Goal: Information Seeking & Learning: Learn about a topic

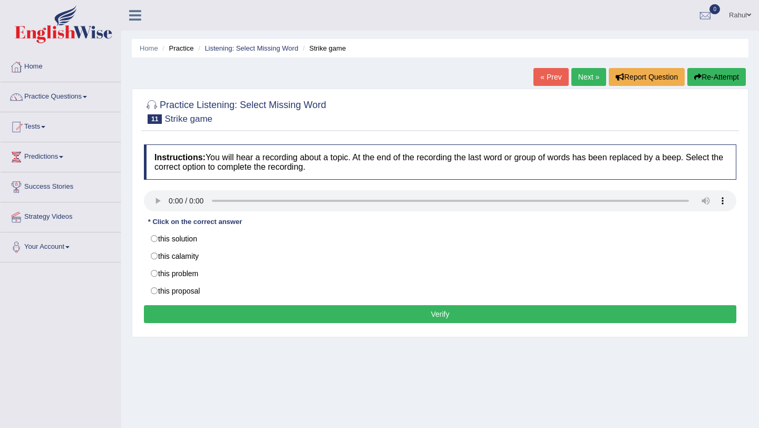
click at [583, 80] on link "Next »" at bounding box center [588, 77] width 35 height 18
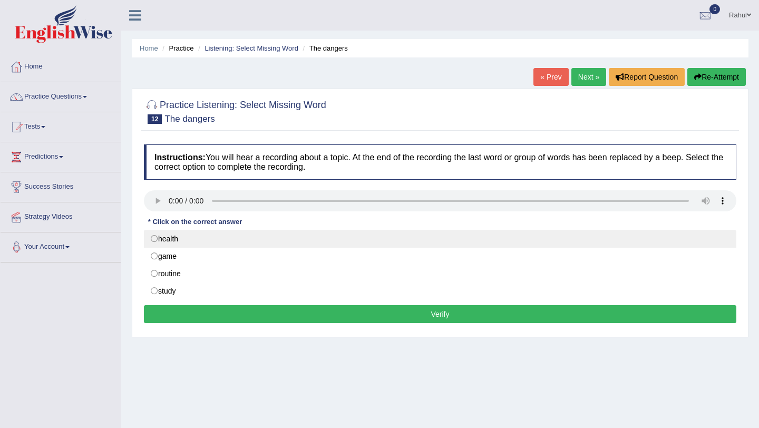
click at [157, 240] on label "health" at bounding box center [440, 239] width 592 height 18
radio input "true"
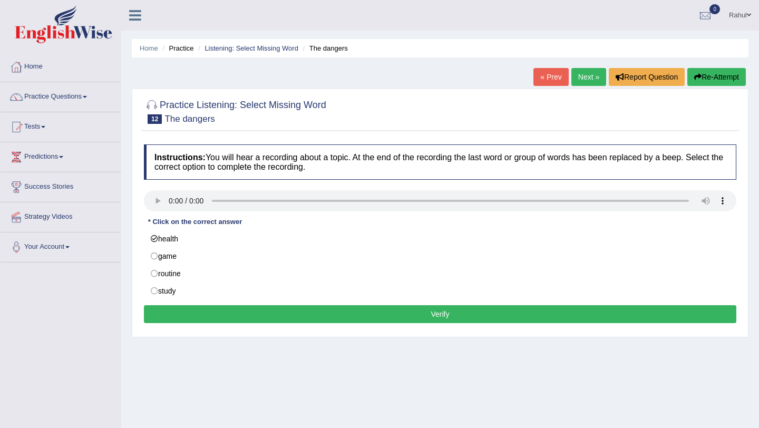
click at [428, 314] on button "Verify" at bounding box center [440, 314] width 592 height 18
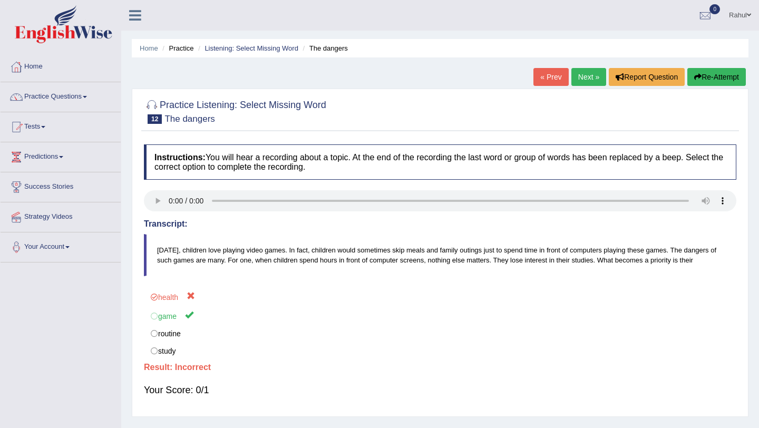
click at [578, 74] on link "Next »" at bounding box center [588, 77] width 35 height 18
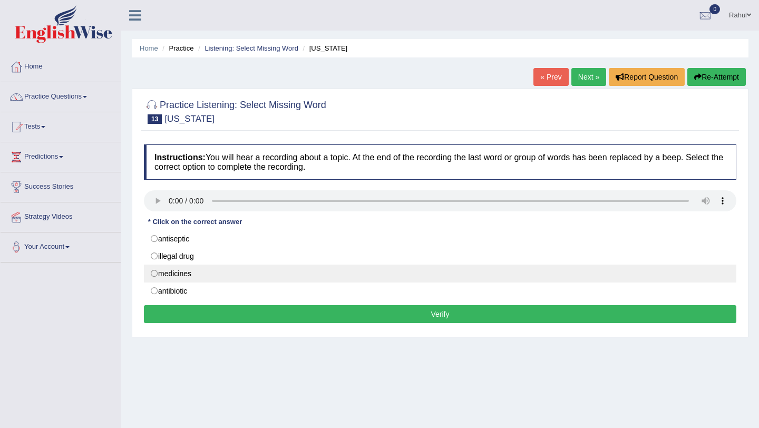
click at [154, 274] on label "medicines" at bounding box center [440, 274] width 592 height 18
radio input "true"
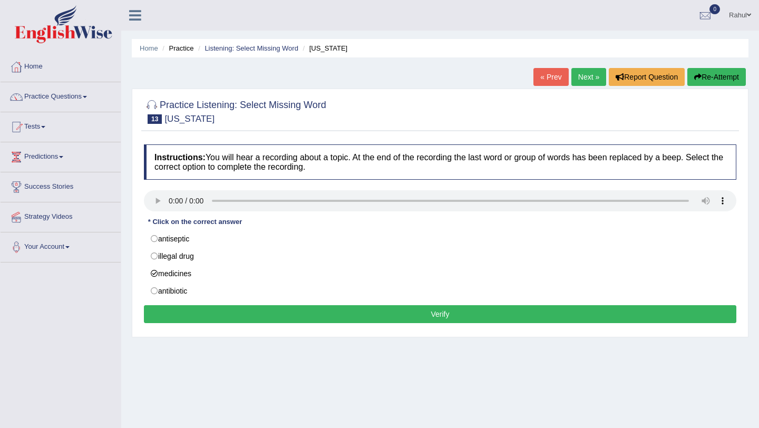
click at [443, 320] on button "Verify" at bounding box center [440, 314] width 592 height 18
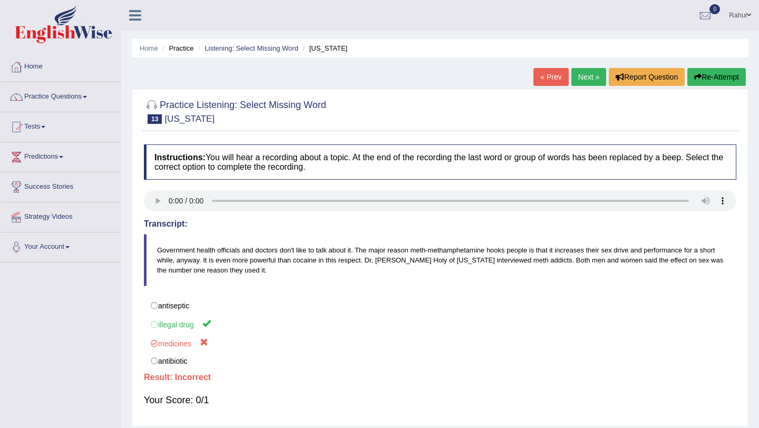
click at [579, 79] on link "Next »" at bounding box center [588, 77] width 35 height 18
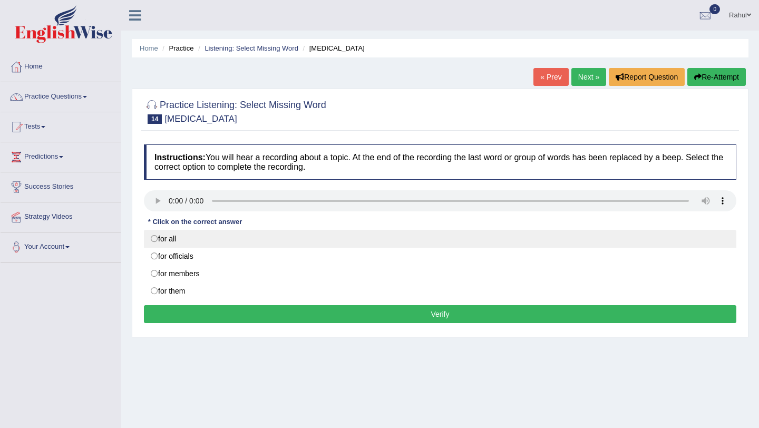
click at [155, 240] on label "for all" at bounding box center [440, 239] width 592 height 18
radio input "true"
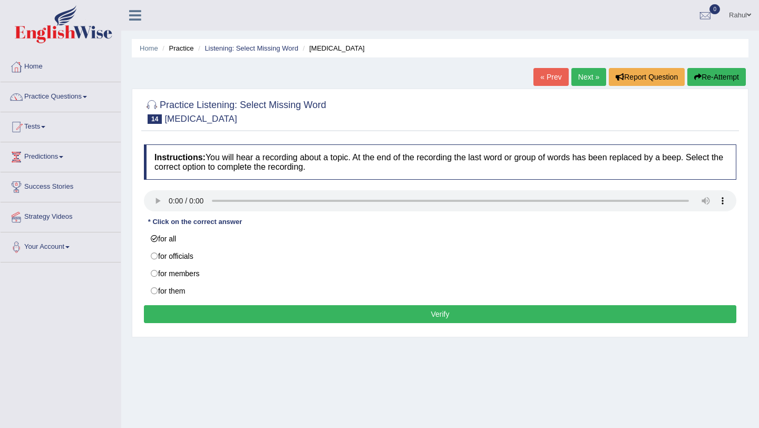
click at [297, 315] on button "Verify" at bounding box center [440, 314] width 592 height 18
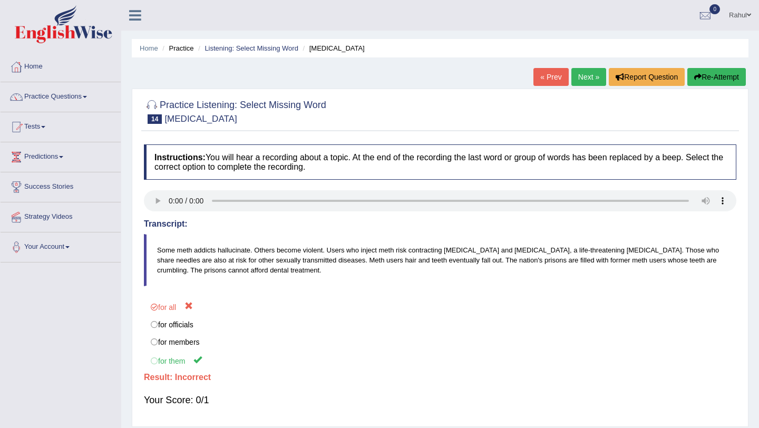
click at [579, 79] on link "Next »" at bounding box center [588, 77] width 35 height 18
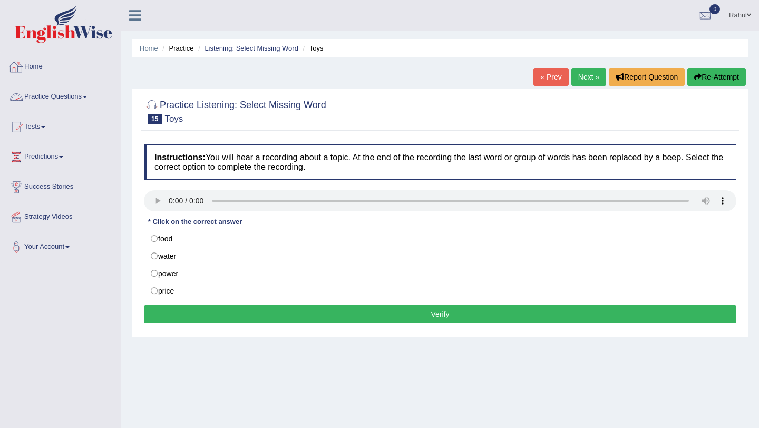
click at [87, 97] on span at bounding box center [85, 97] width 4 height 2
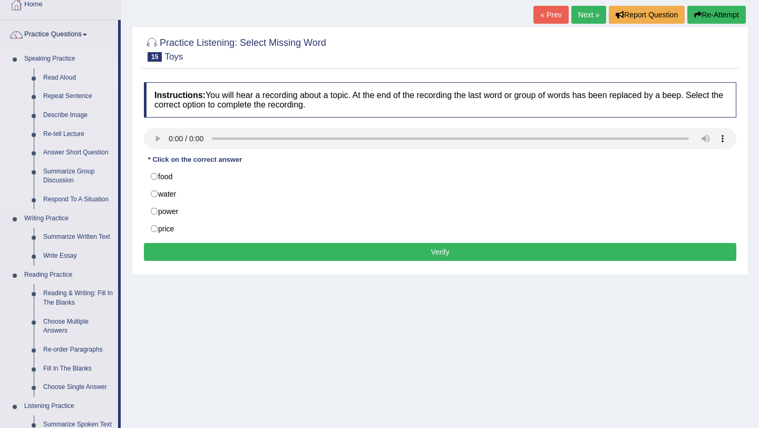
scroll to position [63, 0]
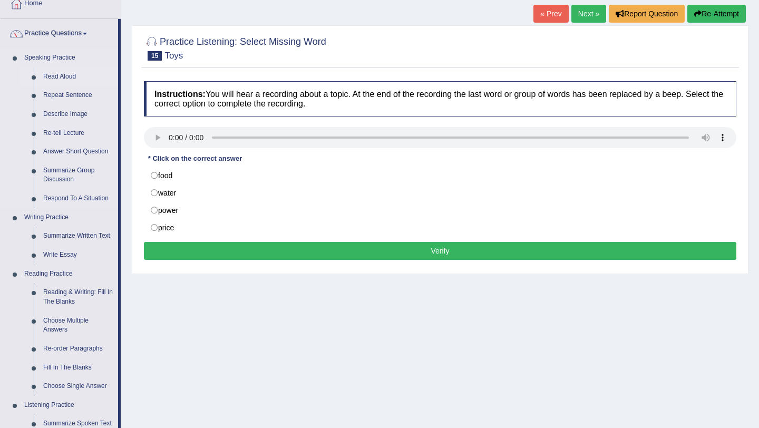
click at [118, 135] on ul "Read Aloud Repeat Sentence Describe Image Re-tell Lecture Answer Short Question…" at bounding box center [69, 137] width 99 height 141
click at [58, 170] on link "Summarize Group Discussion" at bounding box center [78, 175] width 80 height 28
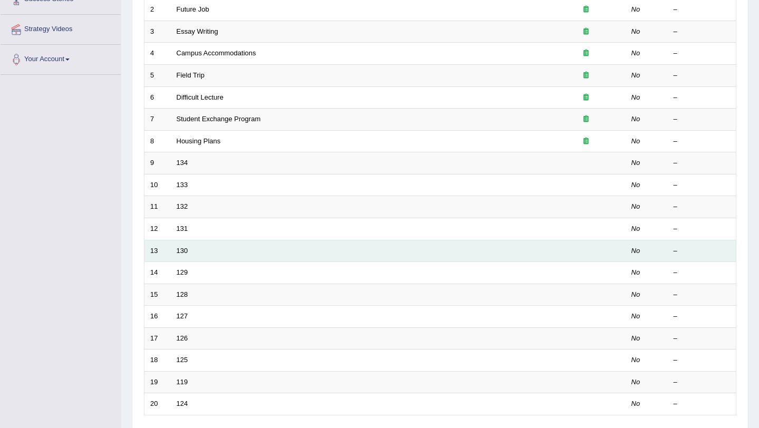
scroll to position [190, 0]
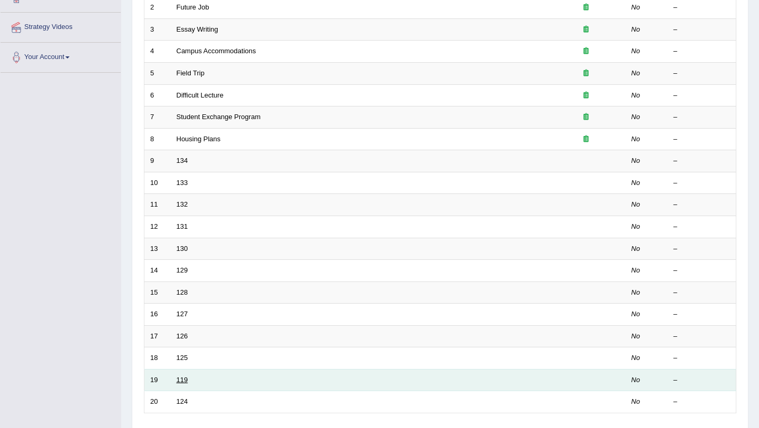
click at [182, 377] on link "119" at bounding box center [183, 380] width 12 height 8
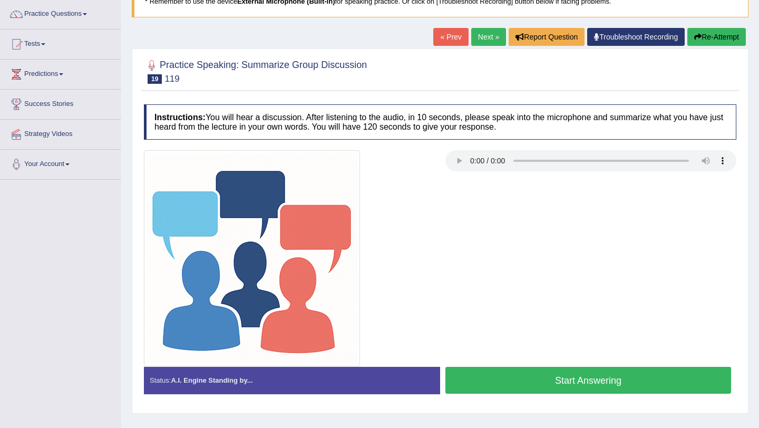
scroll to position [84, 0]
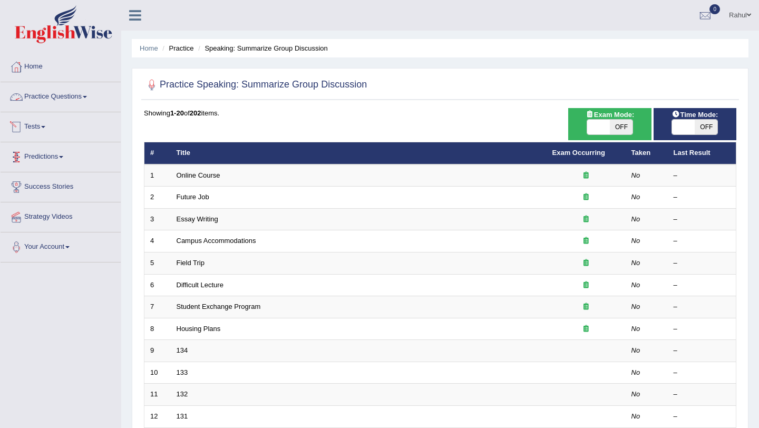
click at [57, 100] on link "Practice Questions" at bounding box center [61, 95] width 120 height 26
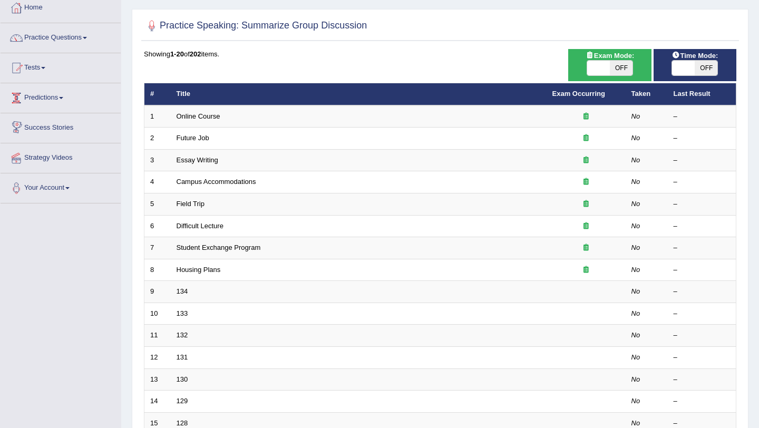
scroll to position [38, 0]
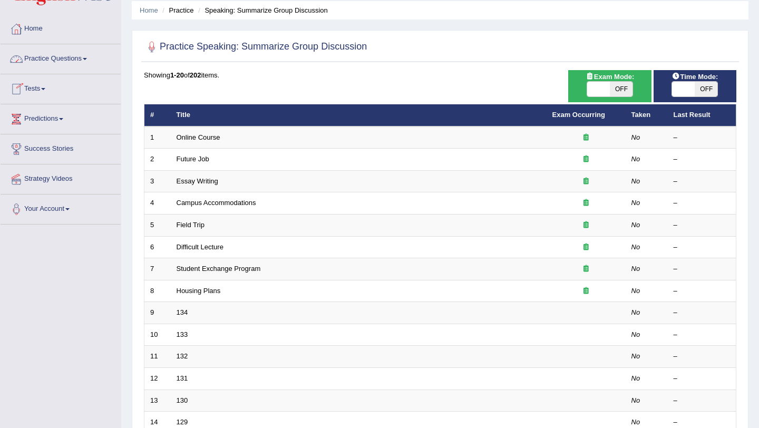
click at [87, 60] on span at bounding box center [85, 59] width 4 height 2
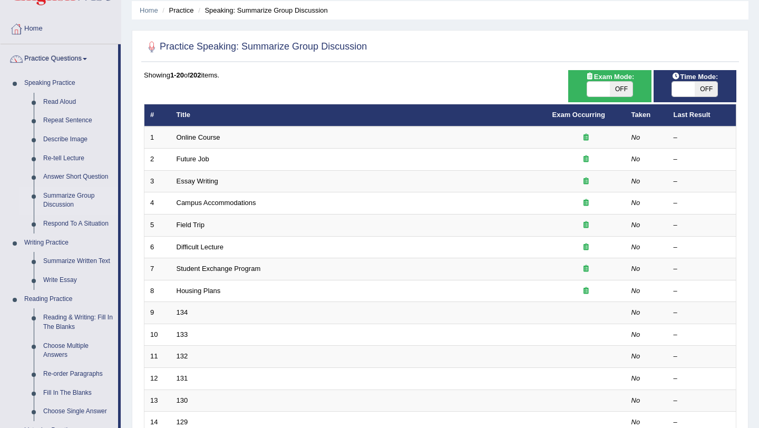
click at [87, 60] on span at bounding box center [85, 59] width 4 height 2
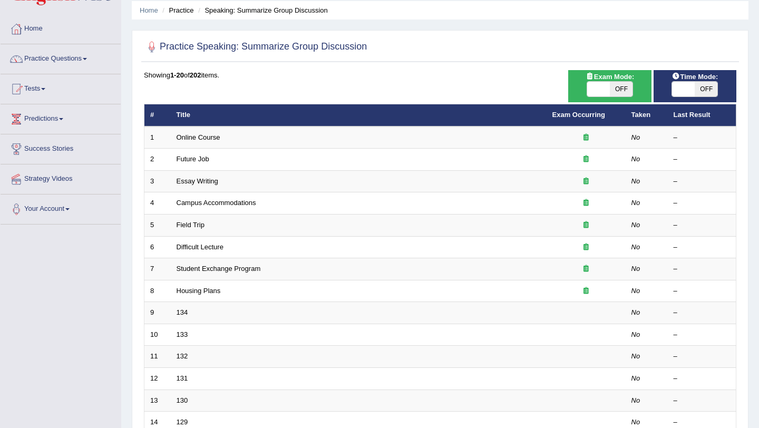
click at [87, 60] on span at bounding box center [85, 59] width 4 height 2
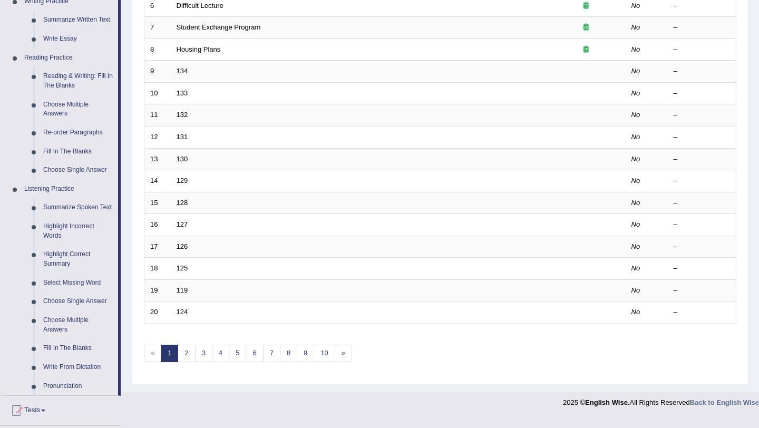
scroll to position [291, 0]
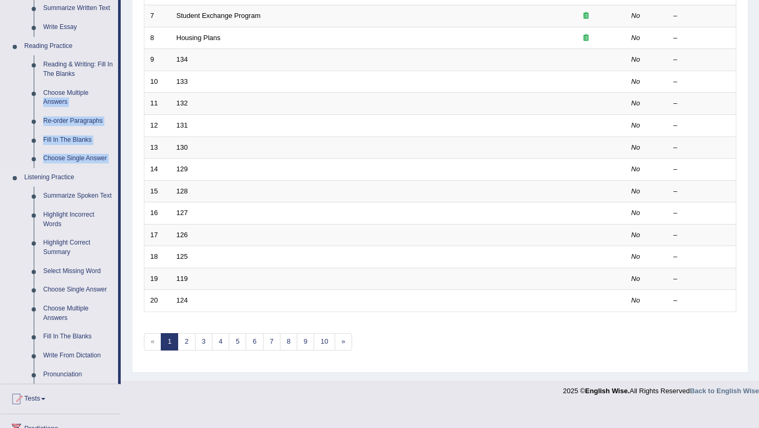
drag, startPoint x: 118, startPoint y: 90, endPoint x: 114, endPoint y: 168, distance: 78.6
click at [114, 168] on li "Practice Questions Speaking Practice Read Aloud Repeat Sentence Describe Image …" at bounding box center [61, 87] width 120 height 593
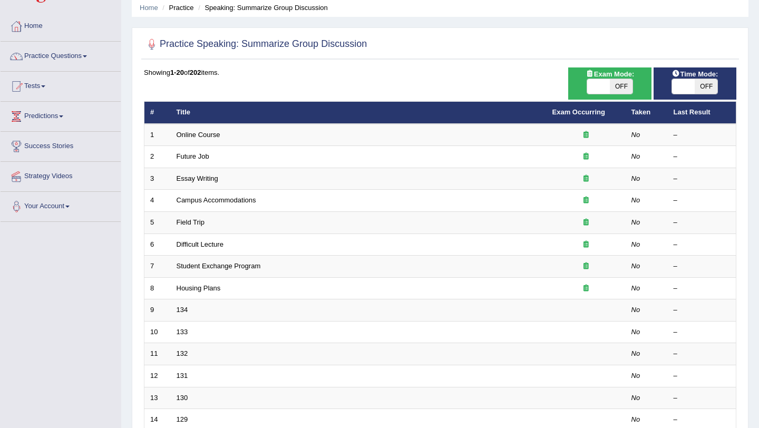
scroll to position [38, 0]
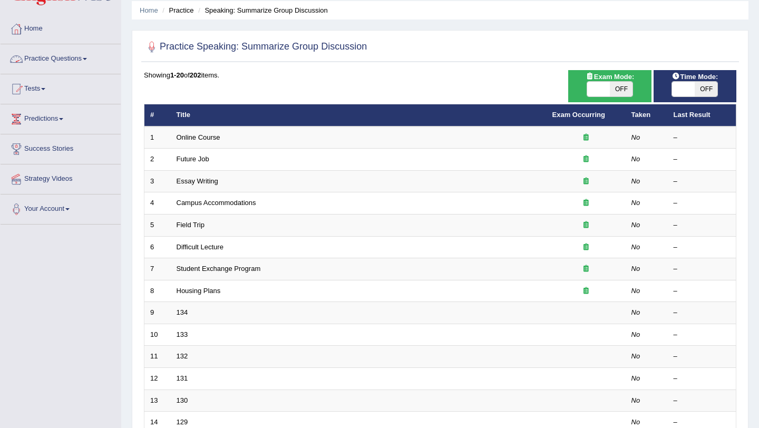
click at [91, 61] on link "Practice Questions" at bounding box center [61, 57] width 120 height 26
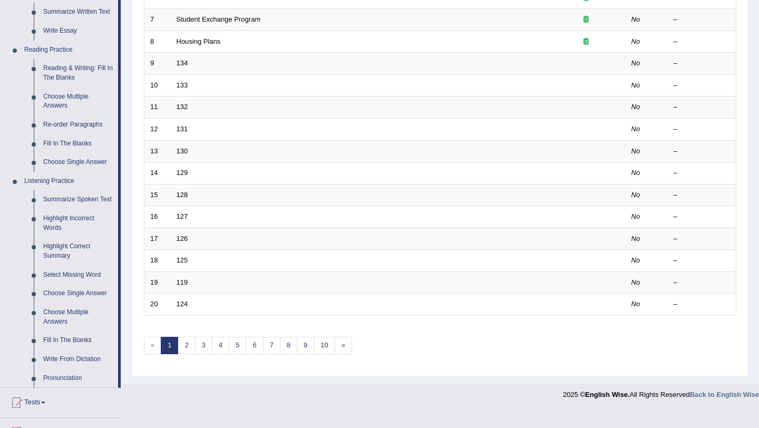
scroll to position [291, 0]
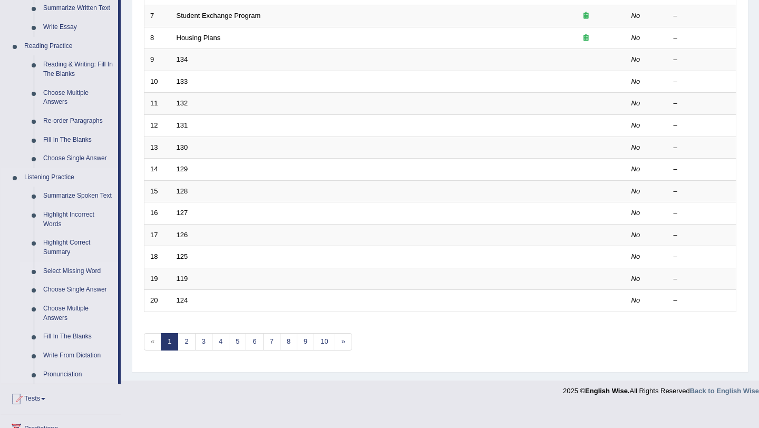
drag, startPoint x: 120, startPoint y: 267, endPoint x: 65, endPoint y: 283, distance: 56.5
click at [65, 283] on li "Practice Questions Speaking Practice Read Aloud Repeat Sentence Describe Image …" at bounding box center [61, 87] width 120 height 593
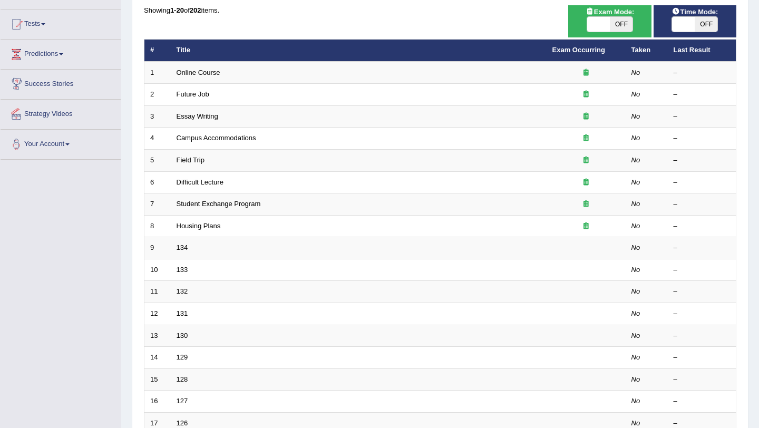
scroll to position [82, 0]
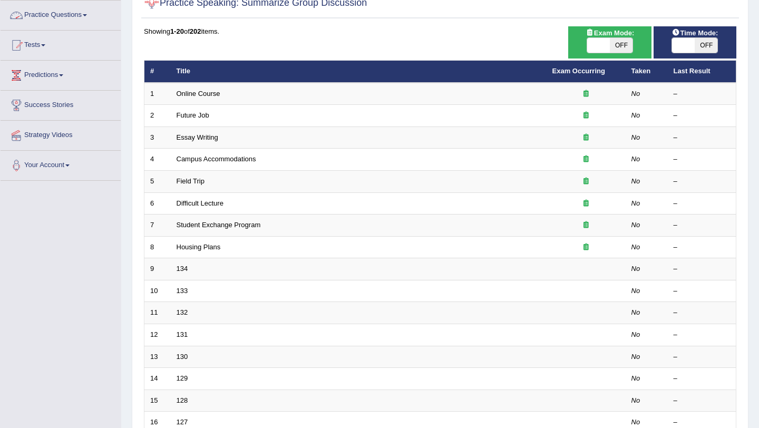
click at [87, 16] on span at bounding box center [85, 15] width 4 height 2
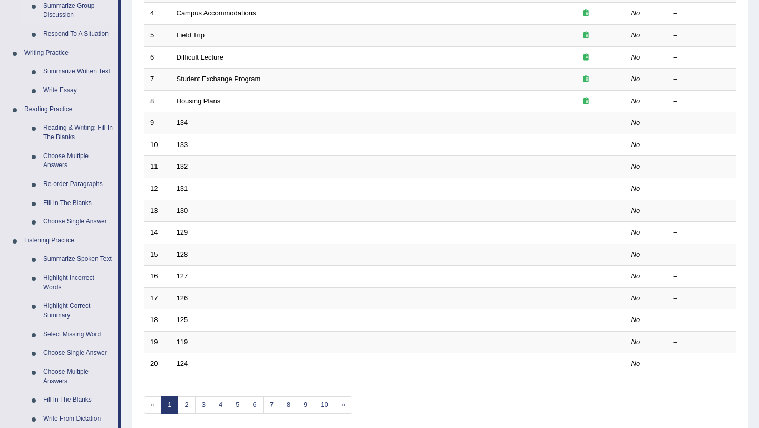
scroll to position [229, 0]
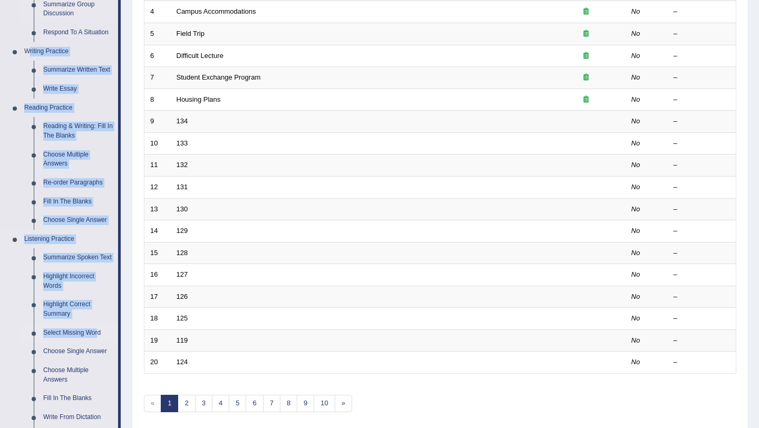
drag, startPoint x: 121, startPoint y: 45, endPoint x: 97, endPoint y: 342, distance: 297.7
click at [97, 342] on div "Home Practice Questions Speaking Practice Read Aloud Repeat Sentence Describe I…" at bounding box center [61, 209] width 136 height 773
click at [99, 343] on link "Select Missing Word" at bounding box center [78, 333] width 80 height 19
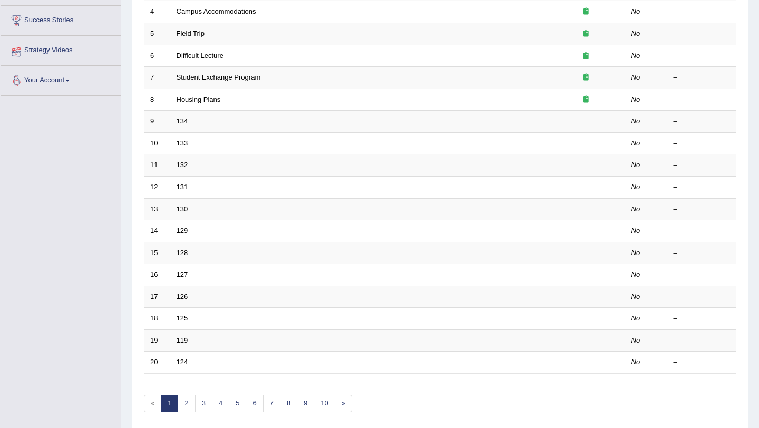
scroll to position [270, 0]
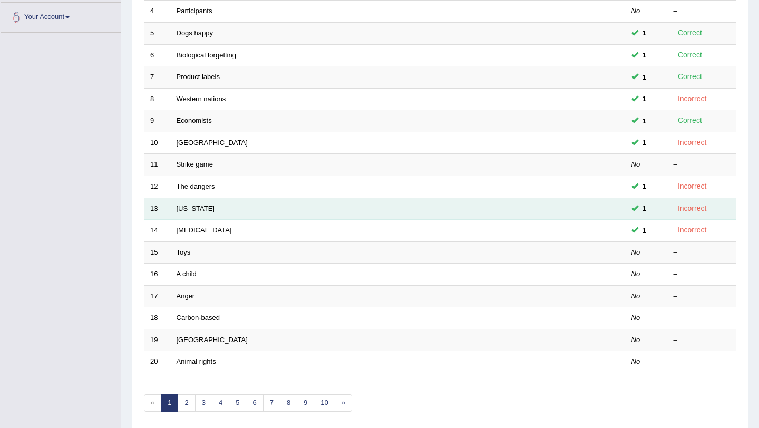
scroll to position [232, 0]
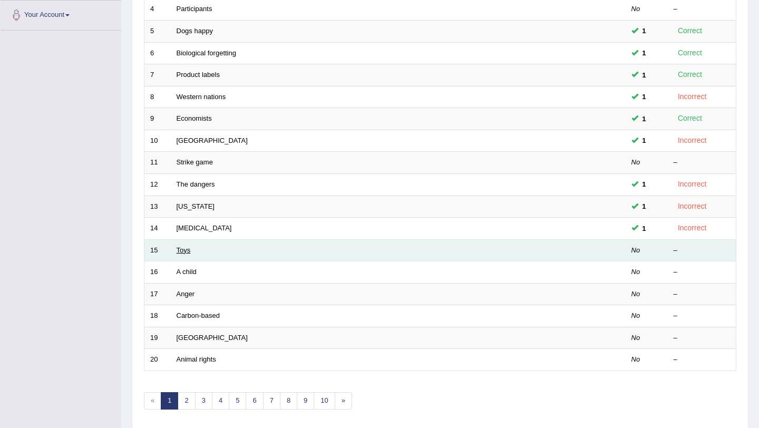
click at [182, 250] on link "Toys" at bounding box center [184, 250] width 14 height 8
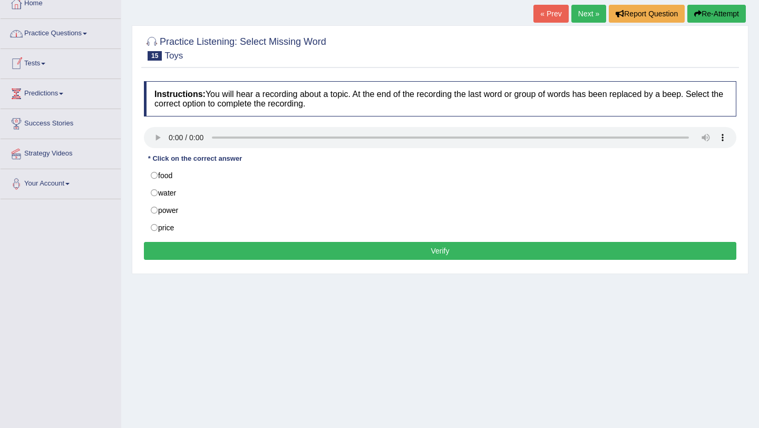
click at [87, 33] on span at bounding box center [85, 34] width 4 height 2
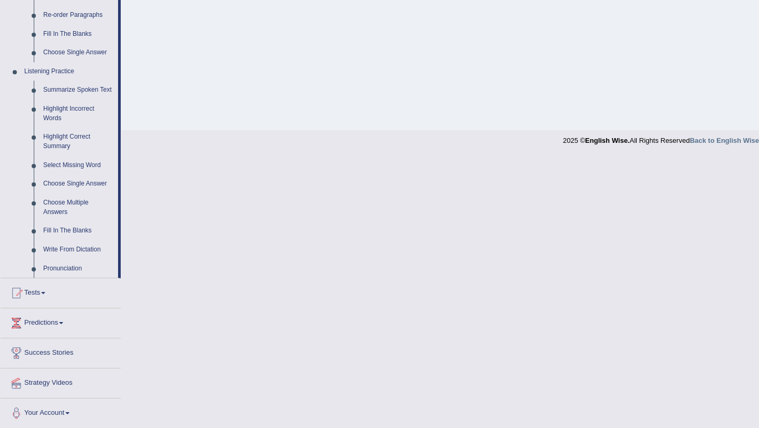
scroll to position [407, 0]
drag, startPoint x: 119, startPoint y: 53, endPoint x: 73, endPoint y: 229, distance: 182.3
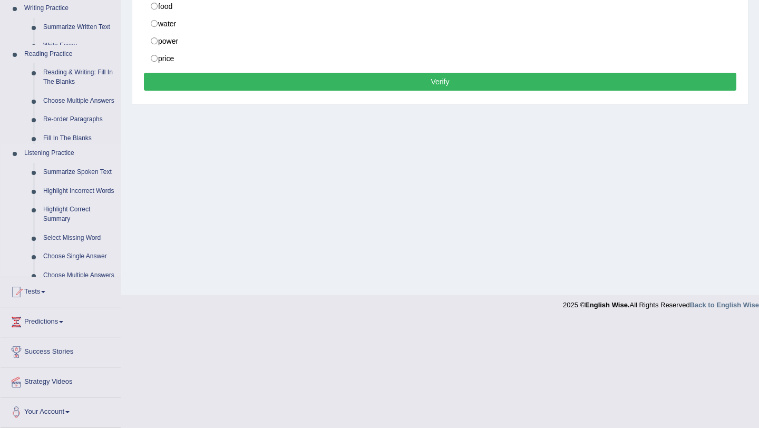
scroll to position [125, 0]
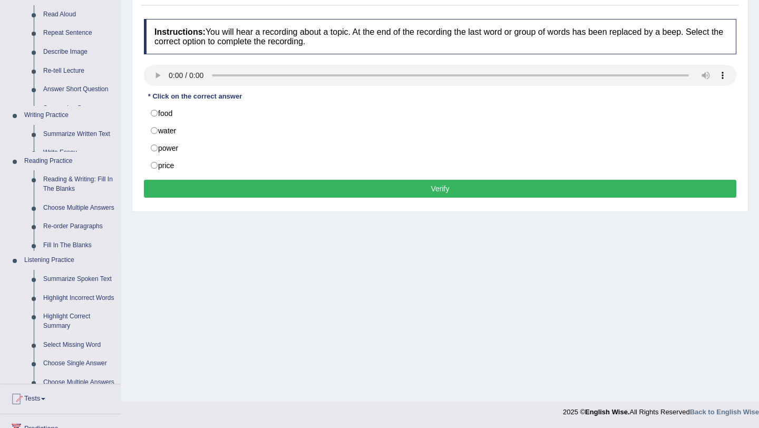
click at [73, 229] on div "Toggle navigation Home Practice Questions Speaking Practice Read Aloud Repeat S…" at bounding box center [379, 149] width 759 height 548
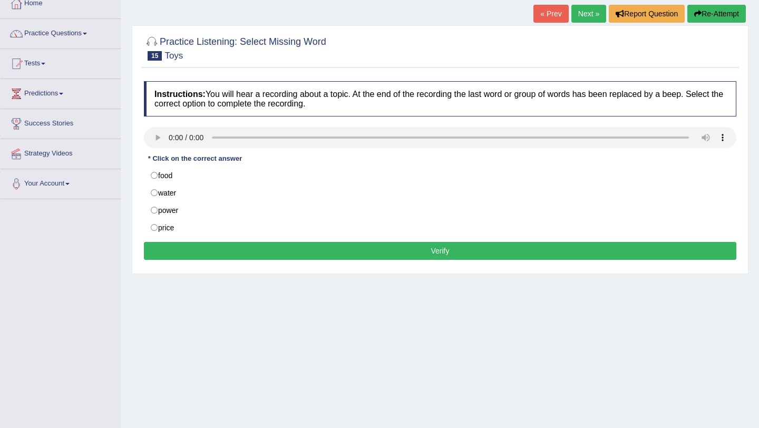
scroll to position [62, 0]
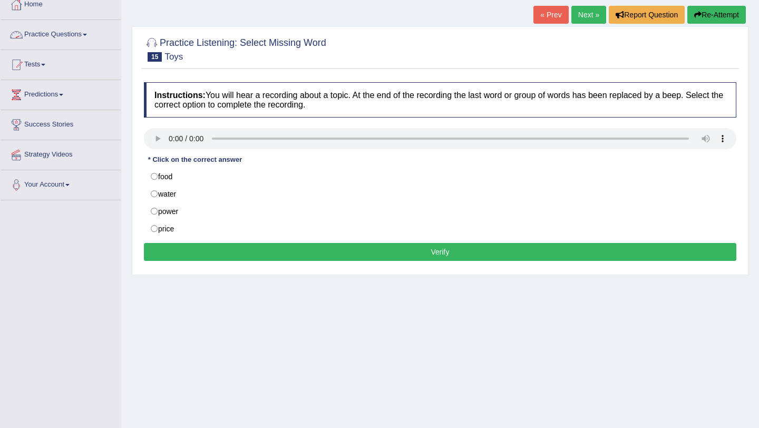
click at [94, 34] on link "Practice Questions" at bounding box center [61, 33] width 120 height 26
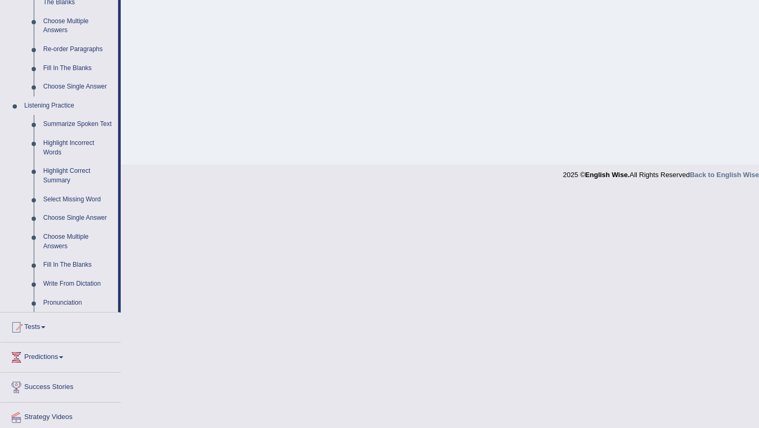
scroll to position [407, 0]
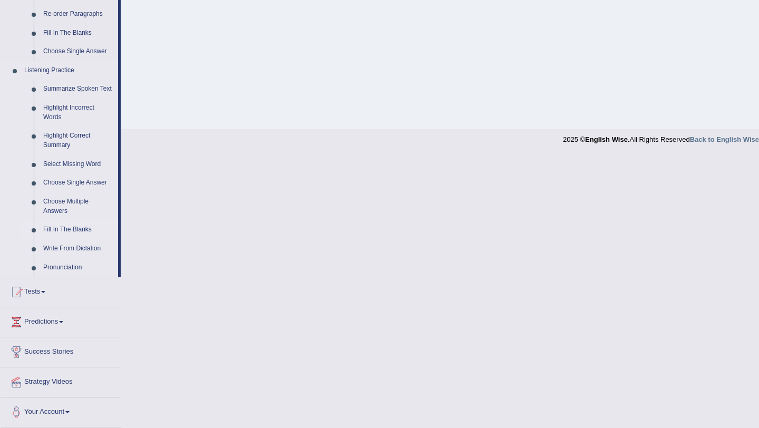
drag, startPoint x: 120, startPoint y: 60, endPoint x: 94, endPoint y: 227, distance: 169.7
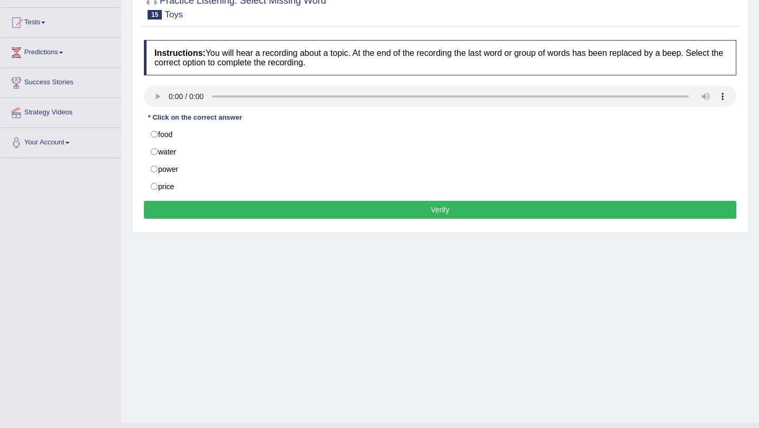
scroll to position [83, 0]
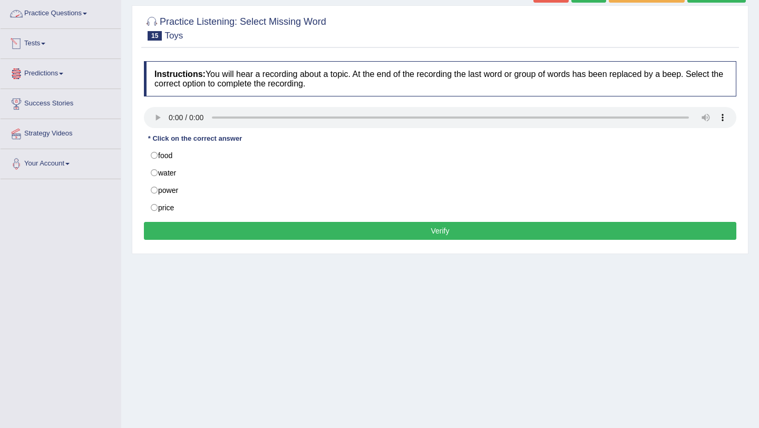
click at [93, 12] on link "Practice Questions" at bounding box center [61, 12] width 120 height 26
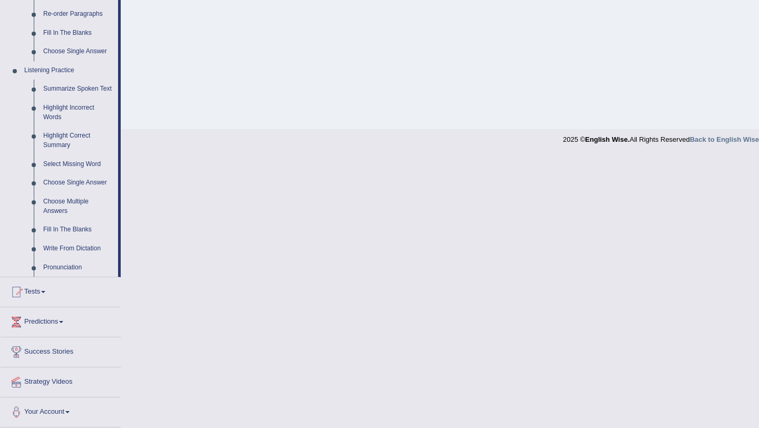
scroll to position [407, 0]
drag, startPoint x: 120, startPoint y: 35, endPoint x: 74, endPoint y: 225, distance: 195.7
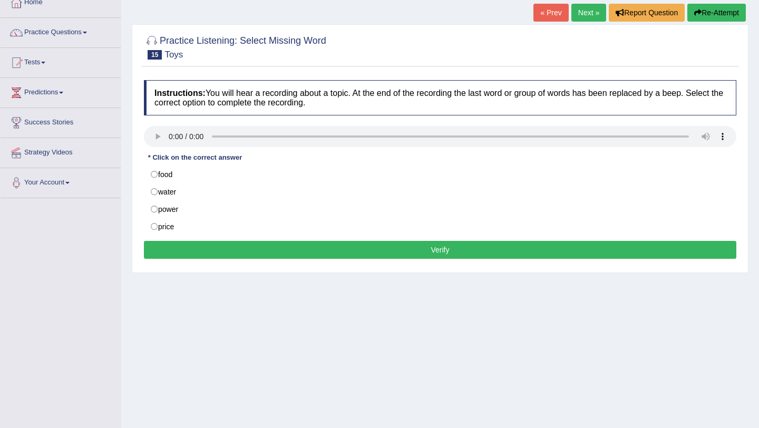
scroll to position [62, 0]
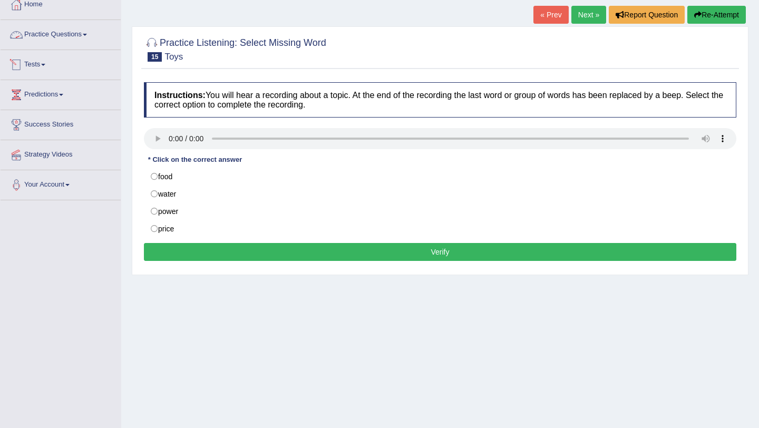
click at [87, 35] on span at bounding box center [85, 35] width 4 height 2
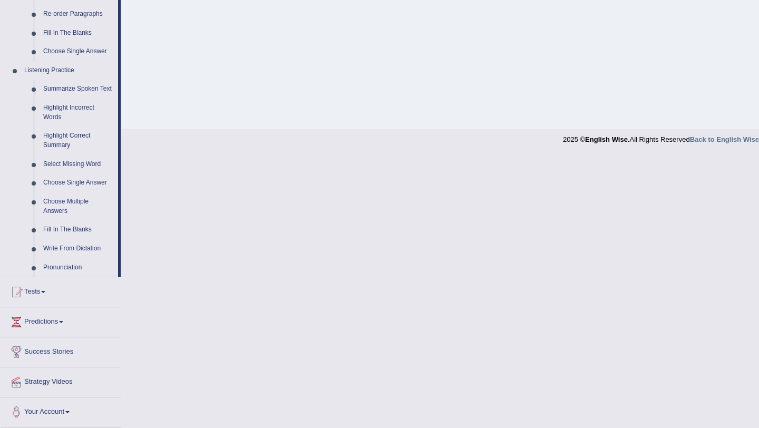
scroll to position [407, 0]
drag, startPoint x: 122, startPoint y: 67, endPoint x: 80, endPoint y: 230, distance: 167.6
click at [80, 230] on link "Fill In The Blanks" at bounding box center [78, 229] width 80 height 19
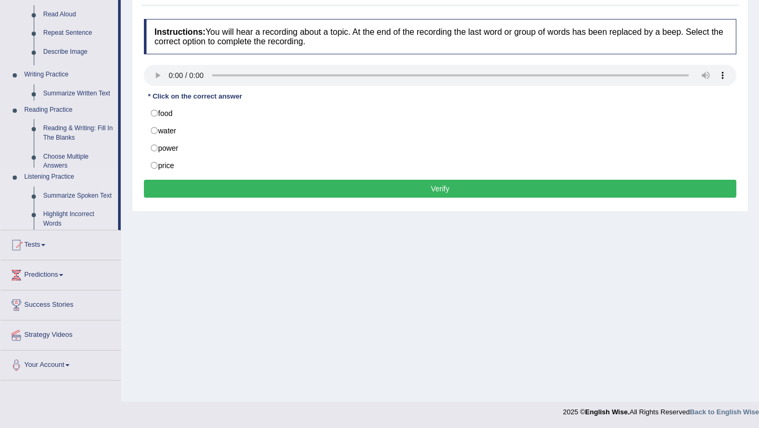
scroll to position [125, 0]
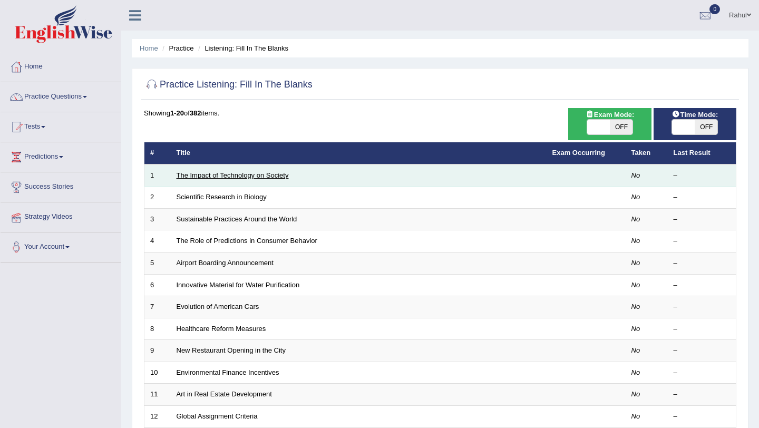
click at [229, 173] on link "The Impact of Technology on Society" at bounding box center [233, 175] width 112 height 8
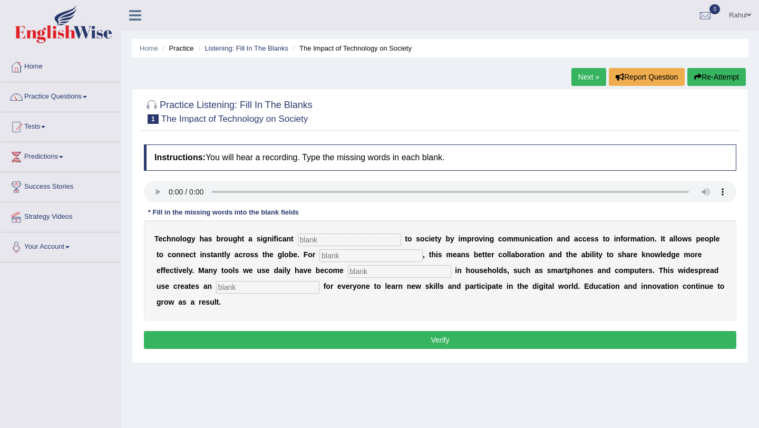
click at [313, 239] on input "text" at bounding box center [349, 239] width 103 height 13
type input "benefits"
click at [339, 254] on input "text" at bounding box center [370, 255] width 103 height 13
type input "humans"
click at [348, 275] on input "text" at bounding box center [399, 271] width 103 height 13
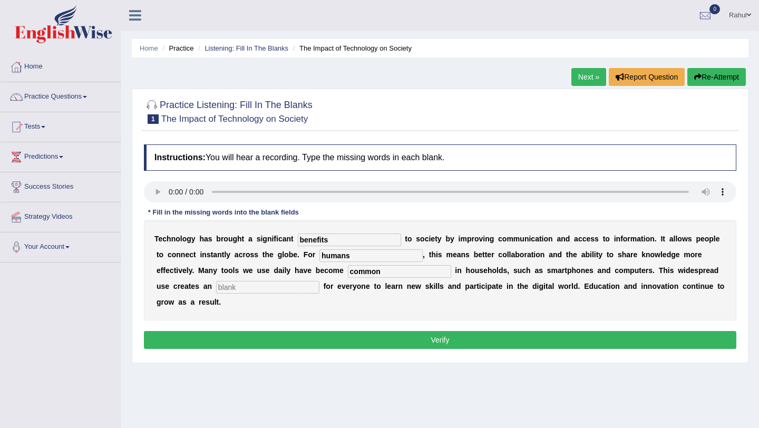
type input "common"
click at [216, 288] on input "text" at bounding box center [267, 287] width 103 height 13
type input "oppurtunity"
click at [467, 331] on button "Verify" at bounding box center [440, 340] width 592 height 18
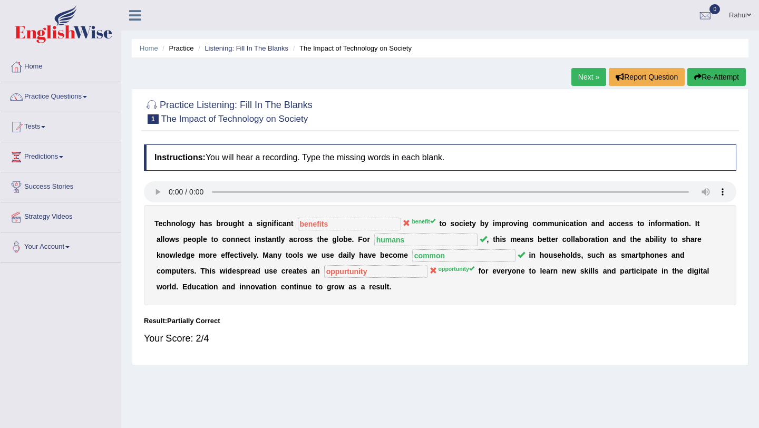
click at [585, 75] on link "Next »" at bounding box center [588, 77] width 35 height 18
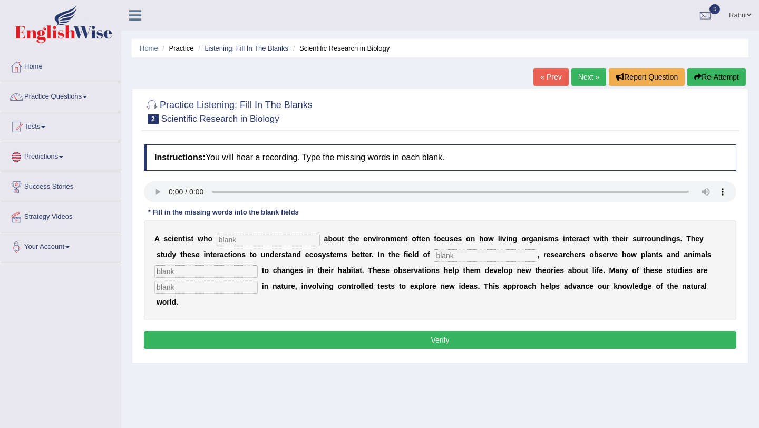
click at [234, 241] on input "text" at bounding box center [268, 239] width 103 height 13
type input "cares"
click at [434, 255] on input "text" at bounding box center [485, 255] width 103 height 13
type input "biology"
click at [211, 272] on input "text" at bounding box center [205, 271] width 103 height 13
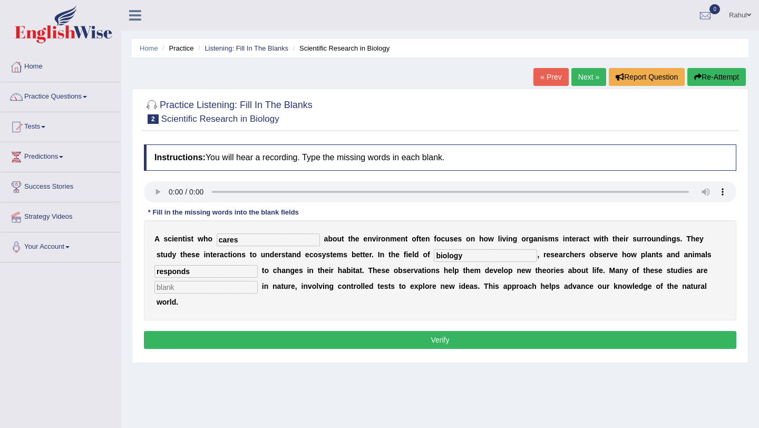
type input "responds"
click at [187, 287] on input "text" at bounding box center [205, 287] width 103 height 13
type input "experimental"
click at [438, 331] on button "Verify" at bounding box center [440, 340] width 592 height 18
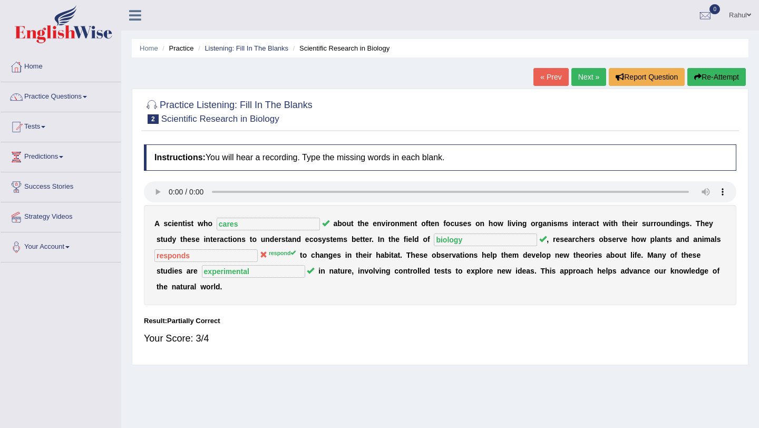
click at [579, 82] on link "Next »" at bounding box center [588, 77] width 35 height 18
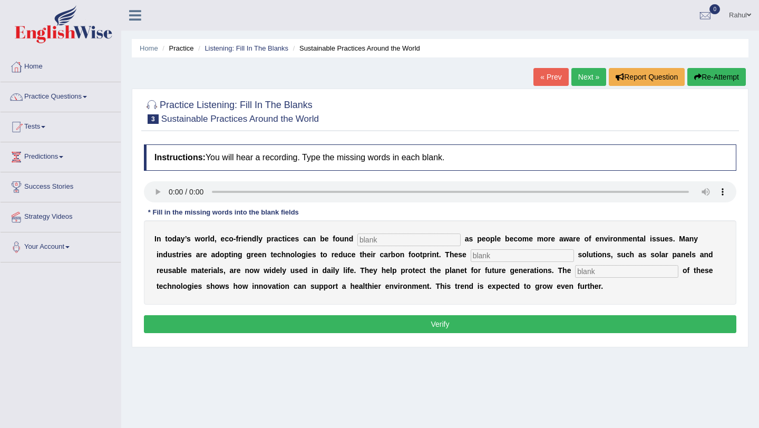
click at [376, 240] on input "text" at bounding box center [408, 239] width 103 height 13
type input "everywhere"
click at [487, 254] on input "text" at bounding box center [522, 255] width 103 height 13
type input "sustainable"
click at [587, 272] on input "text" at bounding box center [626, 271] width 103 height 13
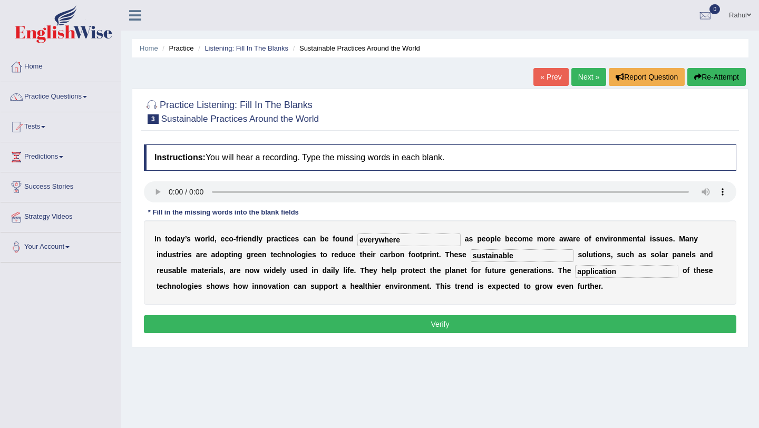
type input "application"
click at [483, 329] on button "Verify" at bounding box center [440, 324] width 592 height 18
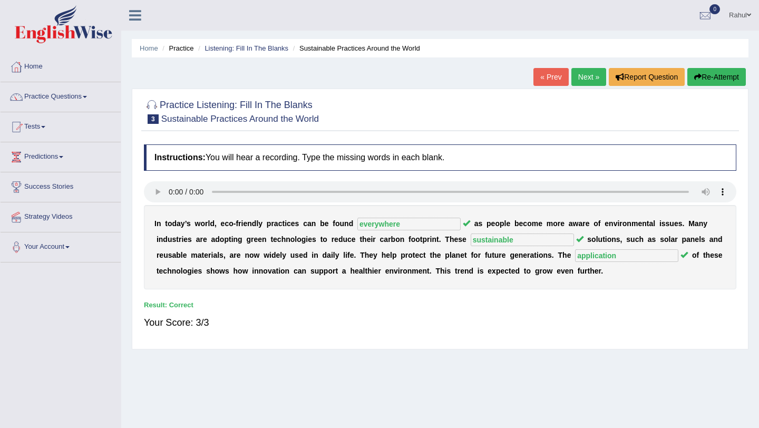
click at [579, 76] on link "Next »" at bounding box center [588, 77] width 35 height 18
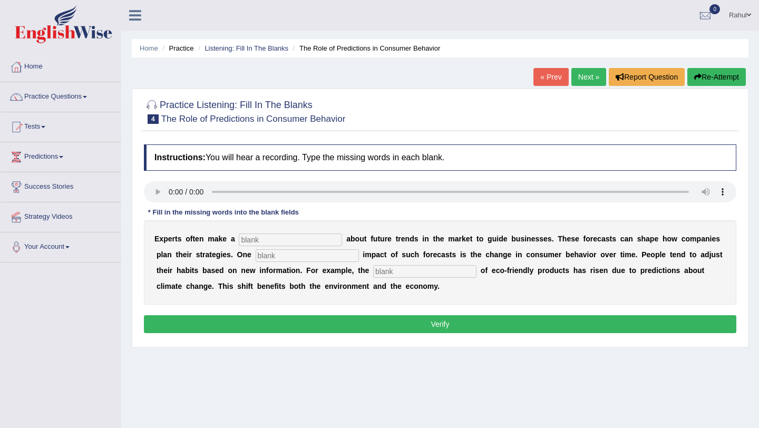
click at [280, 239] on input "text" at bounding box center [290, 239] width 103 height 13
type input "prediction"
click at [281, 256] on input "text" at bounding box center [307, 255] width 103 height 13
type input "profound"
click at [383, 269] on input "text" at bounding box center [424, 271] width 103 height 13
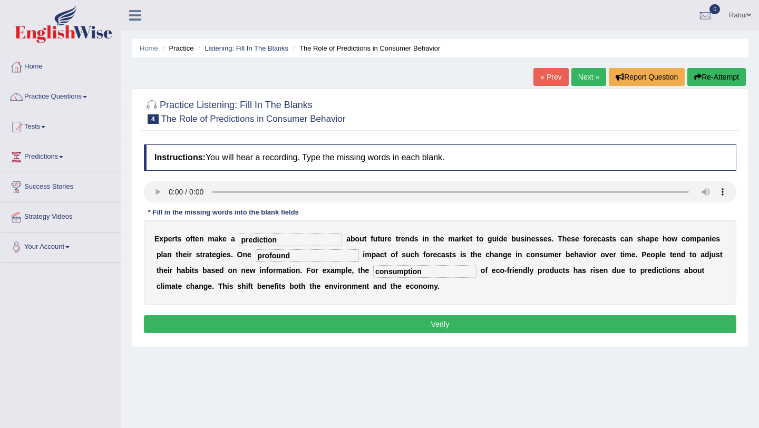
type input "consumption"
click at [443, 324] on button "Verify" at bounding box center [440, 324] width 592 height 18
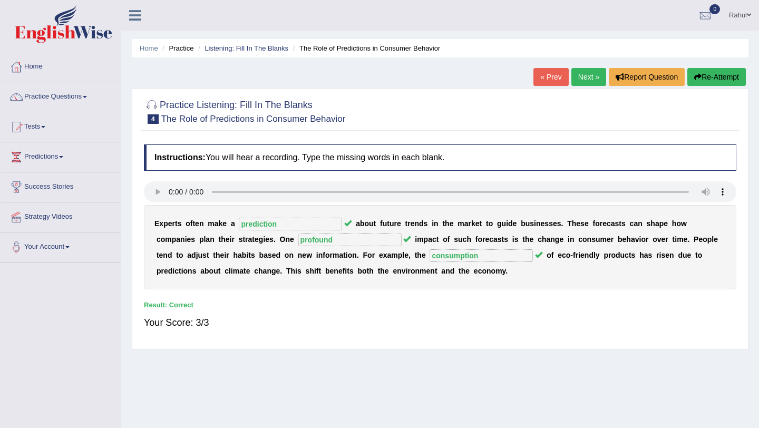
click at [576, 74] on link "Next »" at bounding box center [588, 77] width 35 height 18
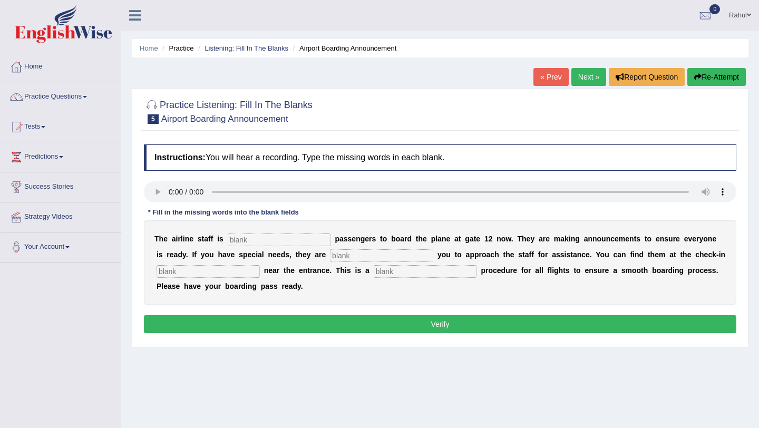
click at [246, 239] on input "text" at bounding box center [279, 239] width 103 height 13
type input "inviting"
click at [340, 255] on input "text" at bounding box center [381, 255] width 103 height 13
type input "requiring"
click at [220, 270] on input "text" at bounding box center [208, 271] width 103 height 13
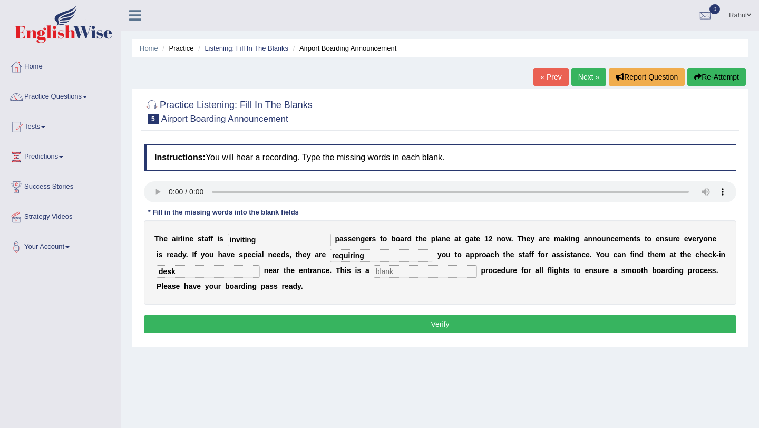
type input "desk"
click at [374, 272] on input "text" at bounding box center [425, 271] width 103 height 13
type input "regular"
click at [434, 326] on button "Verify" at bounding box center [440, 324] width 592 height 18
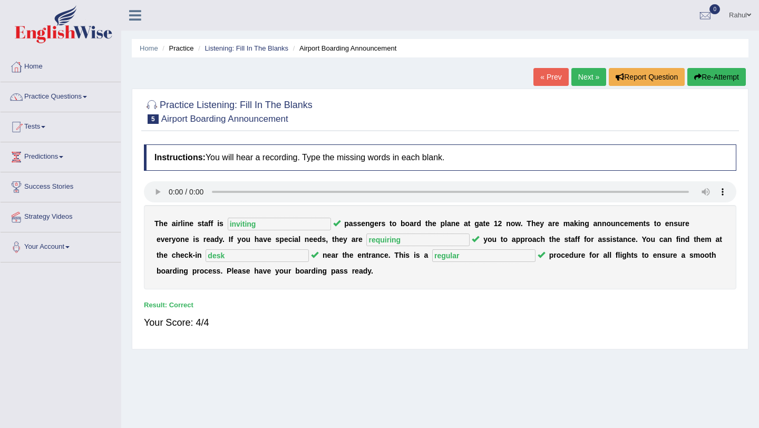
click at [580, 79] on link "Next »" at bounding box center [588, 77] width 35 height 18
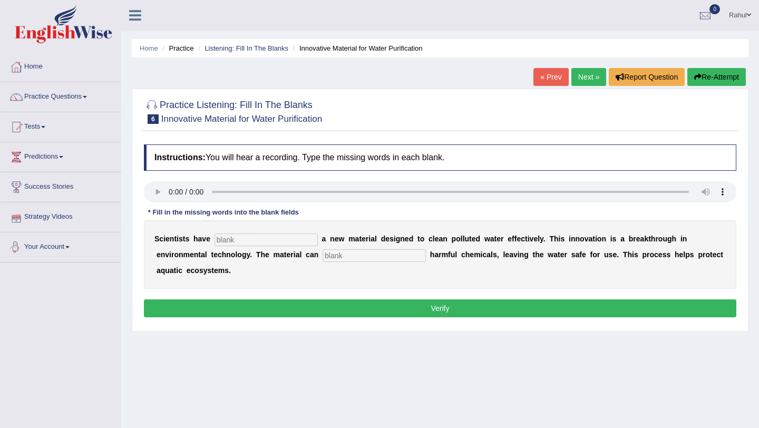
click at [242, 244] on input "text" at bounding box center [266, 239] width 103 height 13
type input "made"
click at [343, 255] on input "text" at bounding box center [374, 255] width 103 height 13
type input "a"
type input "absorbed"
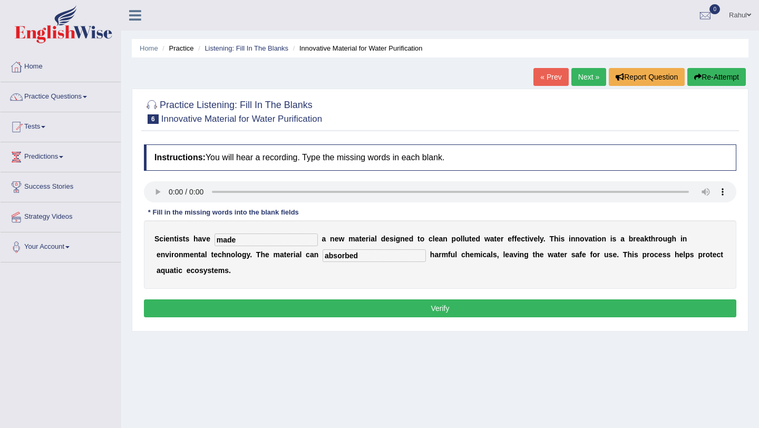
click at [435, 307] on button "Verify" at bounding box center [440, 308] width 592 height 18
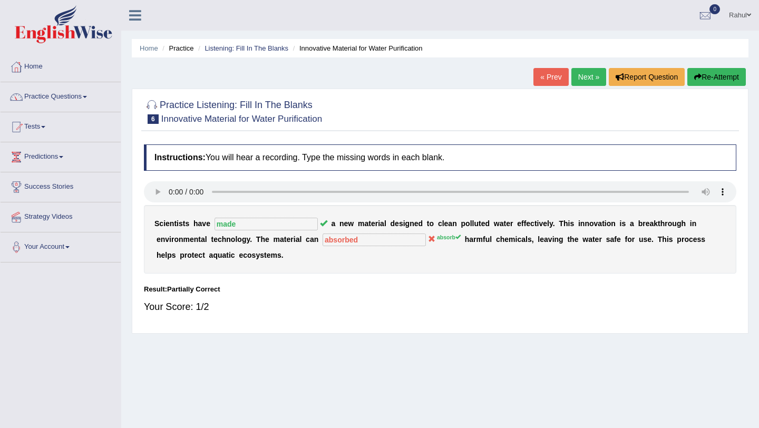
click at [93, 98] on link "Practice Questions" at bounding box center [61, 95] width 120 height 26
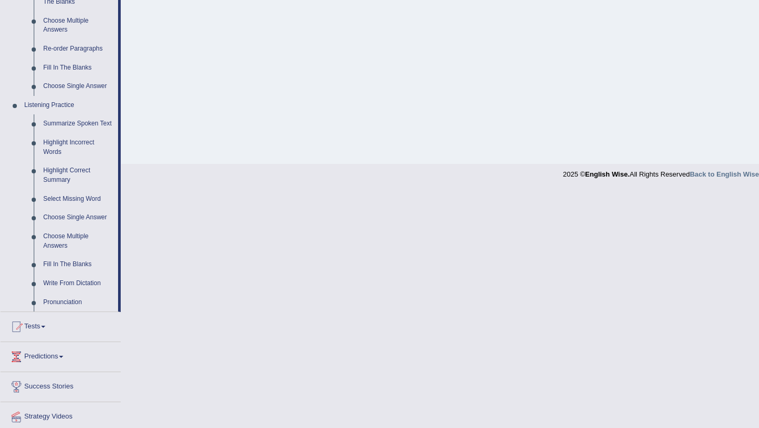
scroll to position [379, 0]
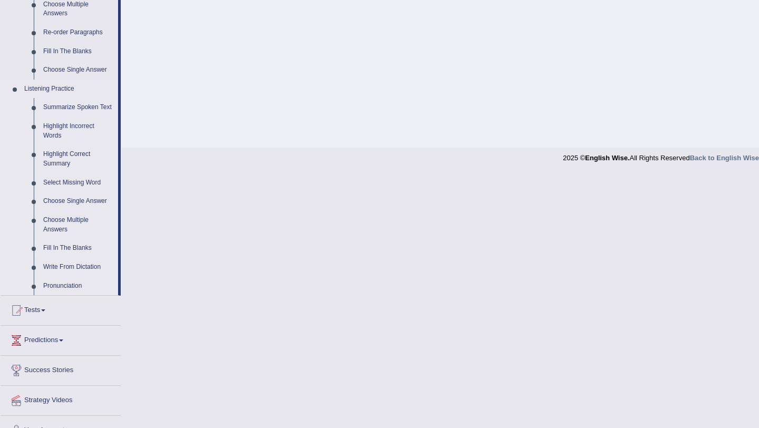
drag, startPoint x: 119, startPoint y: 119, endPoint x: 85, endPoint y: 255, distance: 140.0
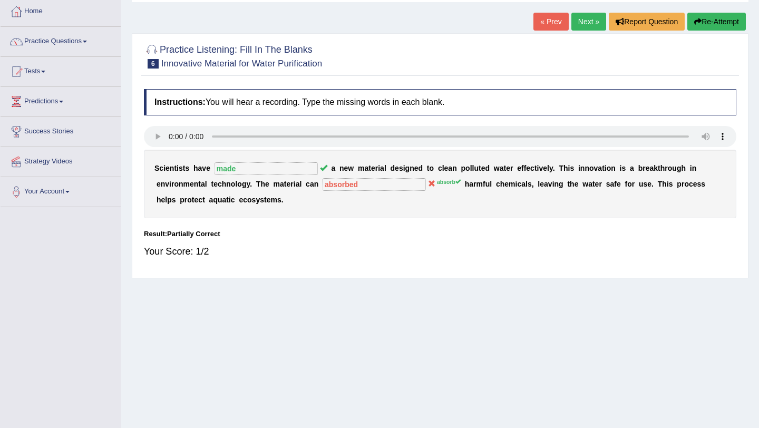
scroll to position [41, 0]
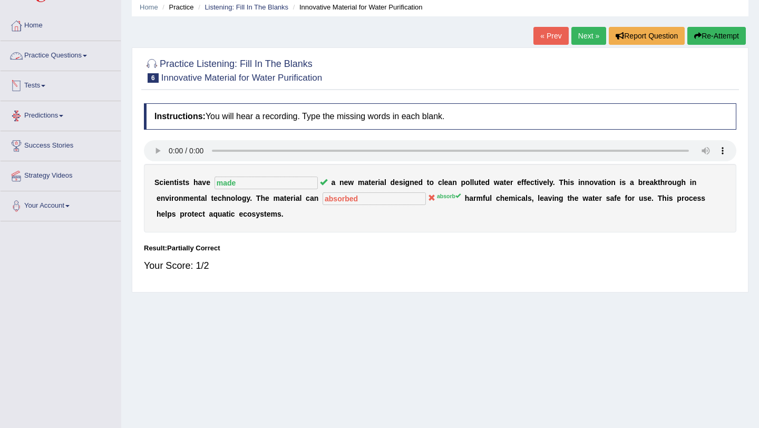
click at [92, 54] on link "Practice Questions" at bounding box center [61, 54] width 120 height 26
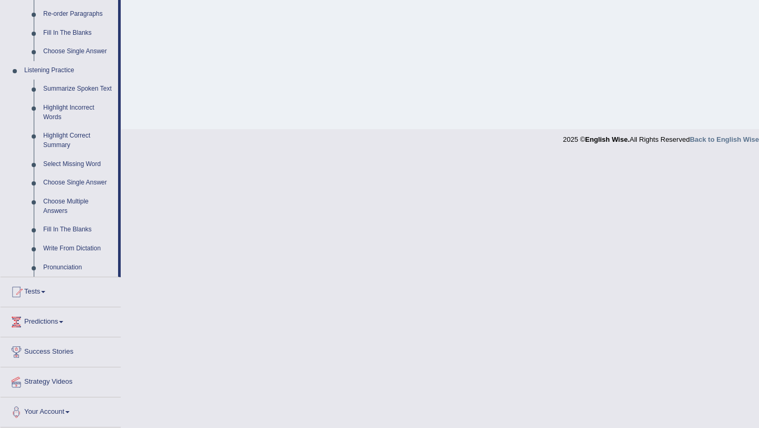
scroll to position [407, 0]
drag, startPoint x: 120, startPoint y: 64, endPoint x: 79, endPoint y: 230, distance: 170.9
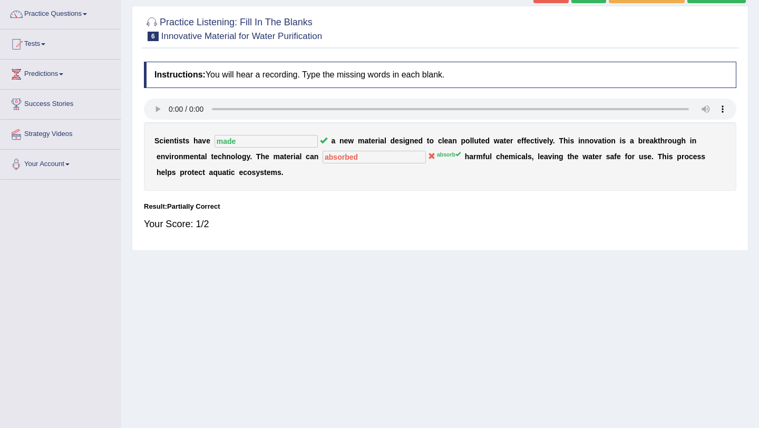
scroll to position [62, 0]
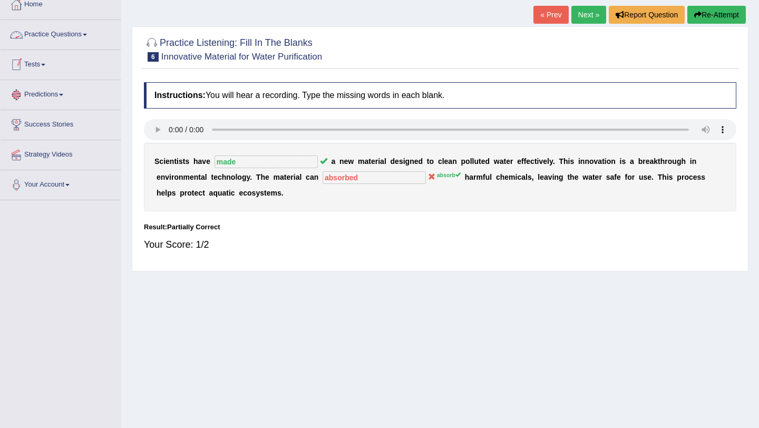
click at [87, 34] on span at bounding box center [85, 35] width 4 height 2
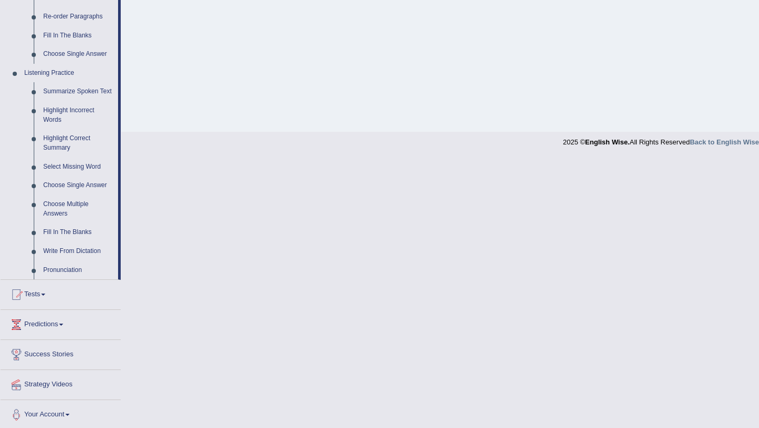
scroll to position [407, 0]
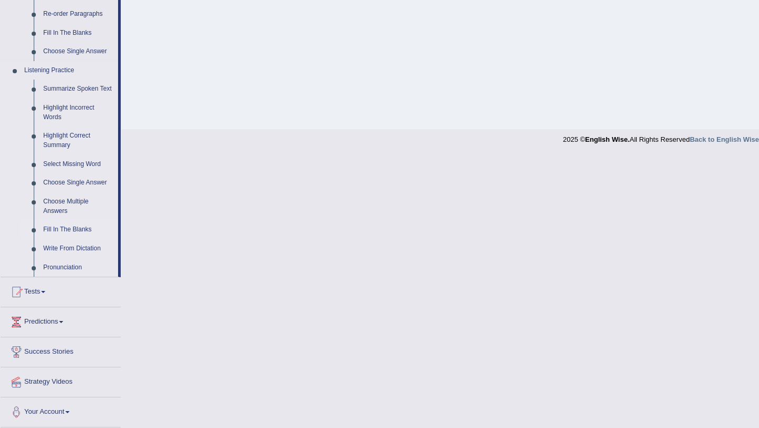
drag, startPoint x: 120, startPoint y: 59, endPoint x: 74, endPoint y: 231, distance: 179.0
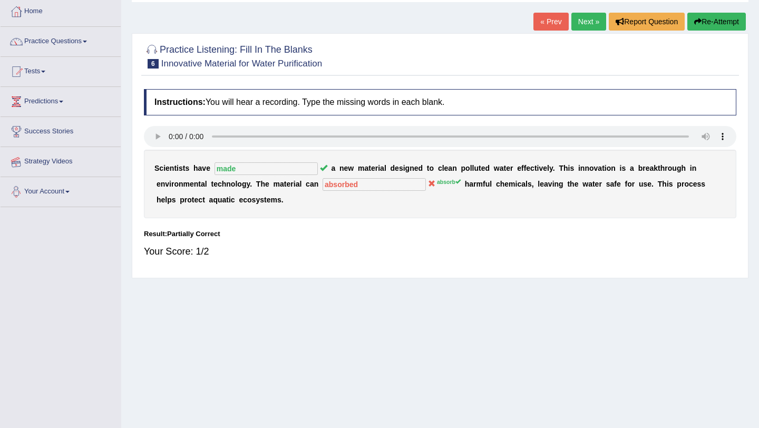
scroll to position [41, 0]
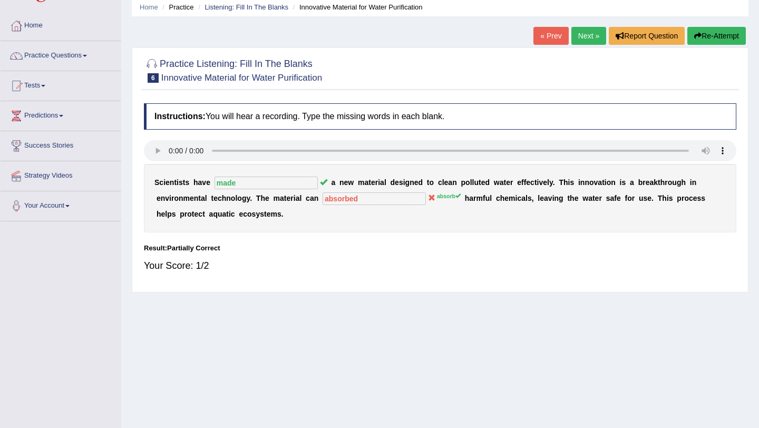
click at [87, 55] on span at bounding box center [85, 56] width 4 height 2
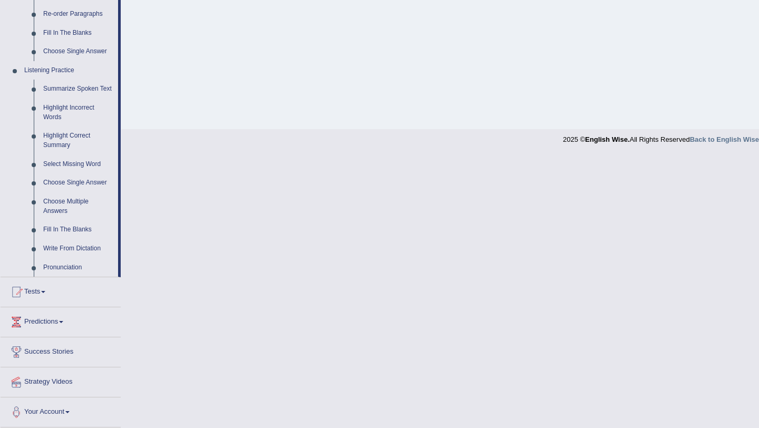
scroll to position [407, 0]
drag, startPoint x: 121, startPoint y: 71, endPoint x: 79, endPoint y: 220, distance: 155.4
click at [79, 220] on div "Home Practice Questions Speaking Practice Read Aloud Repeat Sentence Describe I…" at bounding box center [61, 40] width 136 height 773
click at [78, 229] on link "Fill In The Blanks" at bounding box center [78, 229] width 80 height 19
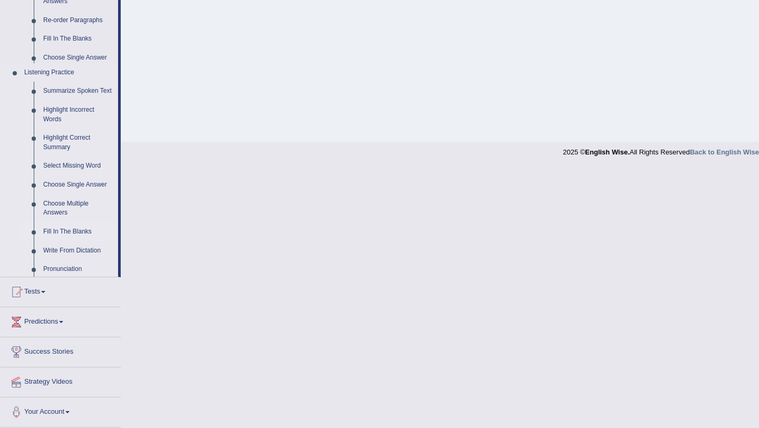
scroll to position [125, 0]
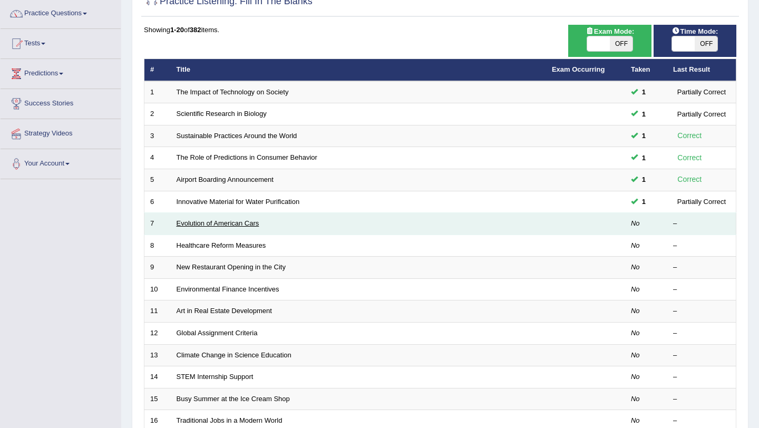
scroll to position [84, 0]
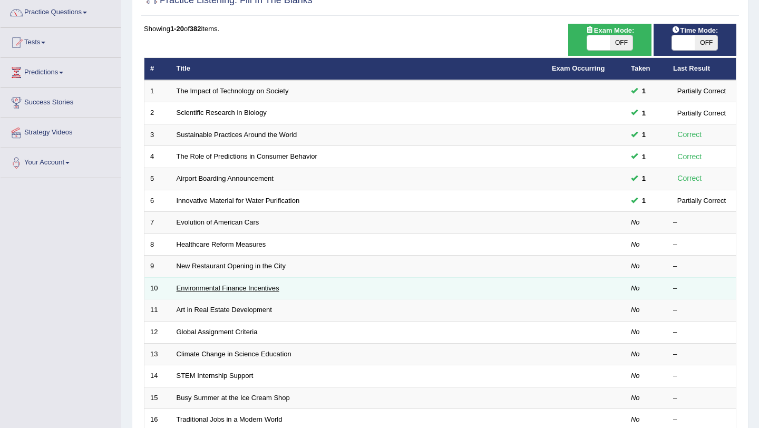
click at [208, 289] on link "Environmental Finance Incentives" at bounding box center [228, 288] width 103 height 8
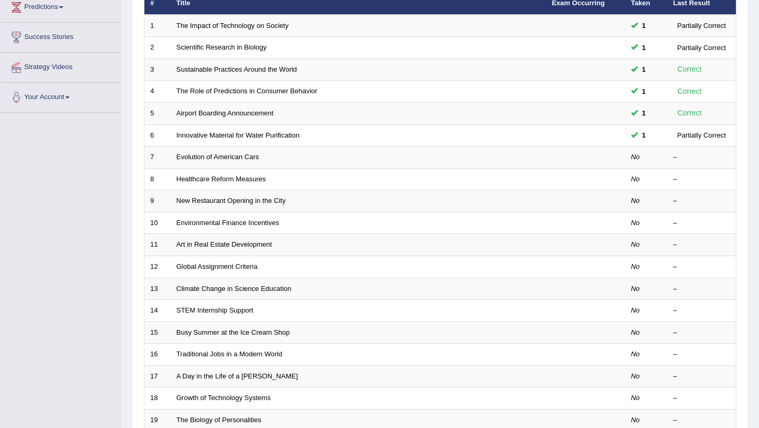
scroll to position [150, 0]
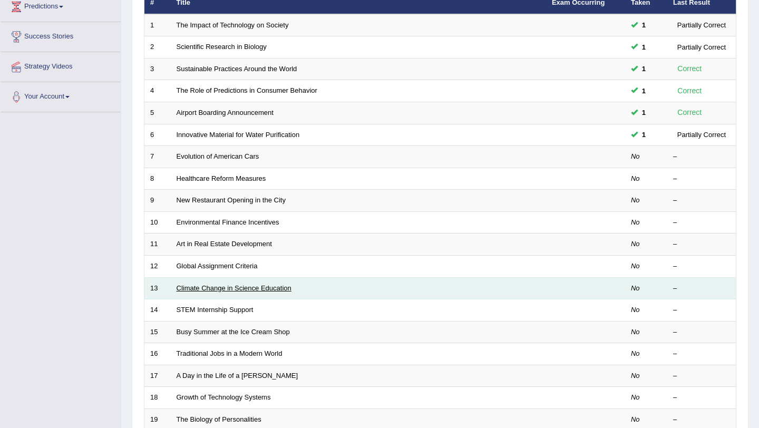
click at [211, 286] on link "Climate Change in Science Education" at bounding box center [234, 288] width 115 height 8
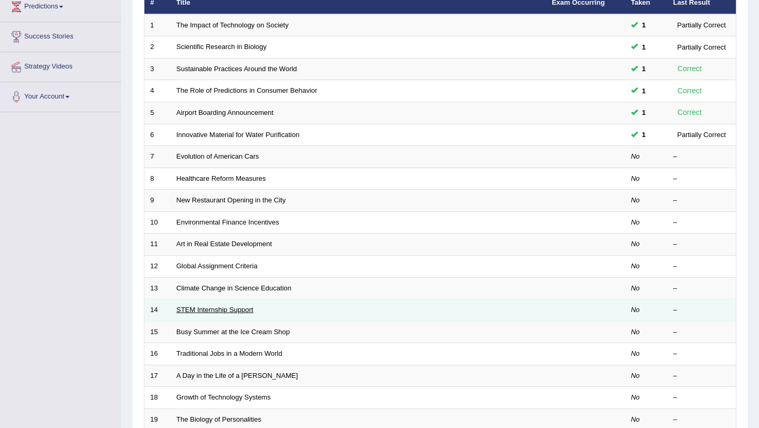
scroll to position [150, 0]
click at [218, 308] on link "STEM Internship Support" at bounding box center [215, 310] width 77 height 8
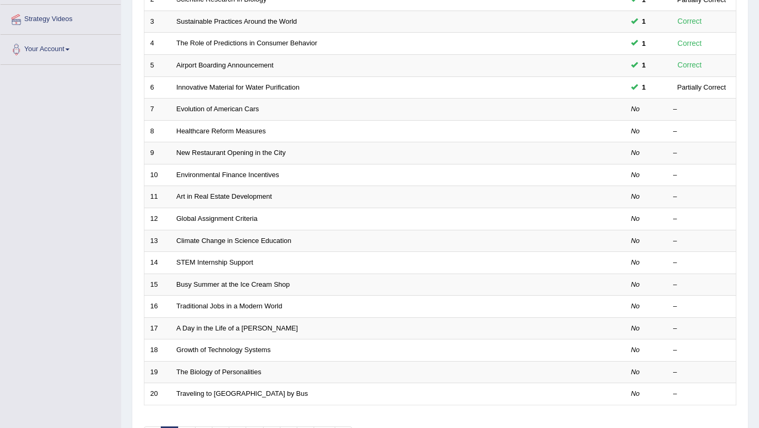
scroll to position [213, 0]
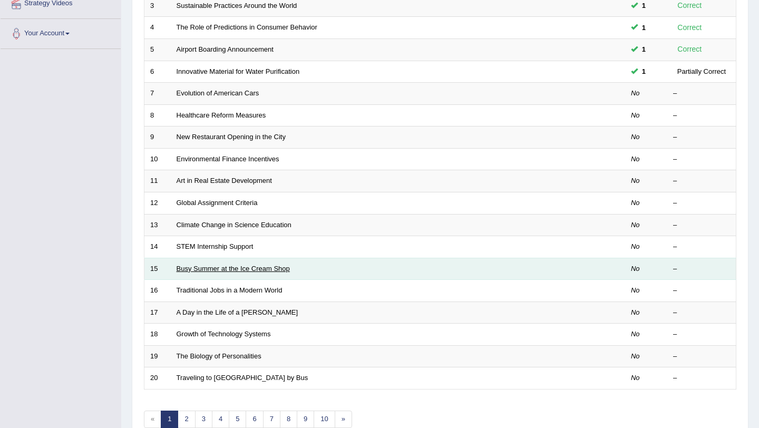
click at [221, 269] on link "Busy Summer at the Ice Cream Shop" at bounding box center [233, 269] width 113 height 8
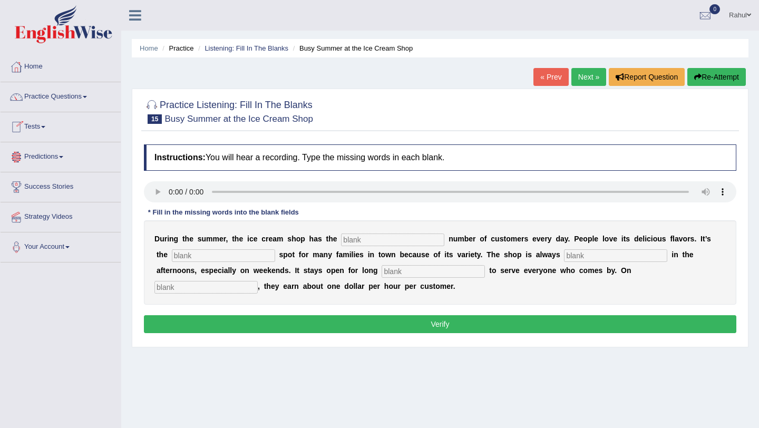
click at [353, 241] on input "text" at bounding box center [392, 239] width 103 height 13
type input "same"
click at [206, 255] on input "text" at bounding box center [223, 255] width 103 height 13
type input "favourite"
click at [569, 257] on input "text" at bounding box center [615, 255] width 103 height 13
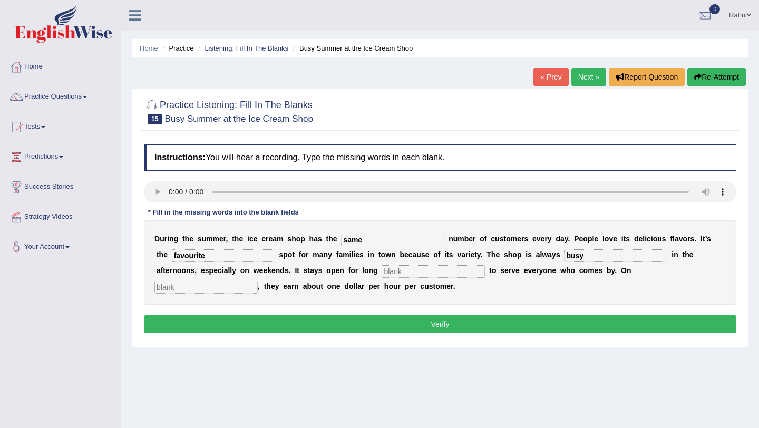
type input "busy"
click at [382, 272] on input "text" at bounding box center [433, 271] width 103 height 13
type input "hours"
click at [258, 281] on input "text" at bounding box center [205, 287] width 103 height 13
type input "average"
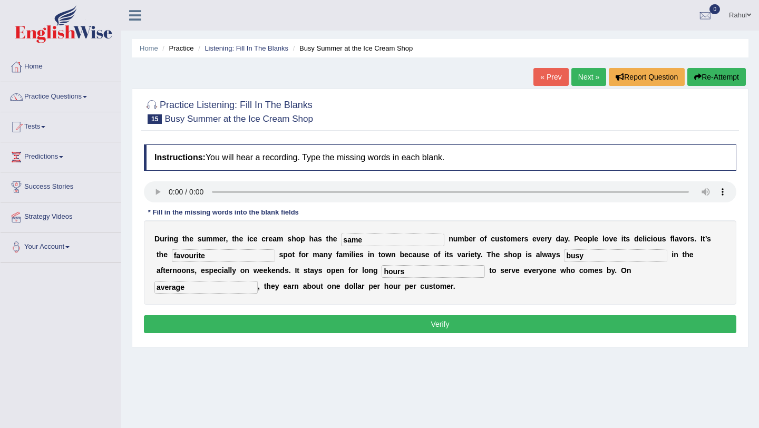
click at [433, 325] on button "Verify" at bounding box center [440, 324] width 592 height 18
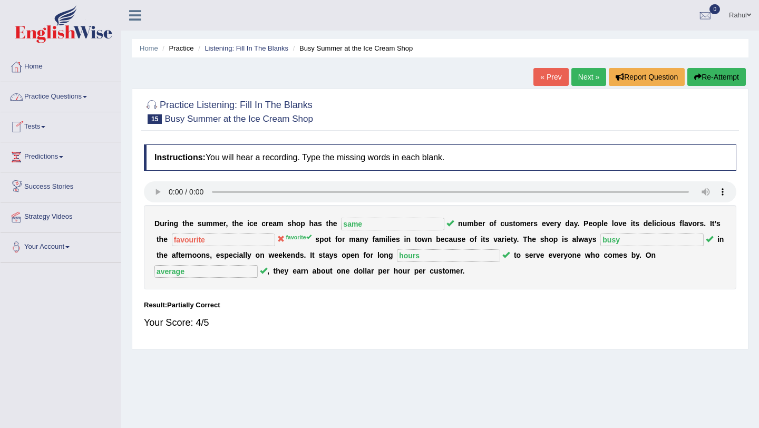
click at [87, 96] on span at bounding box center [85, 97] width 4 height 2
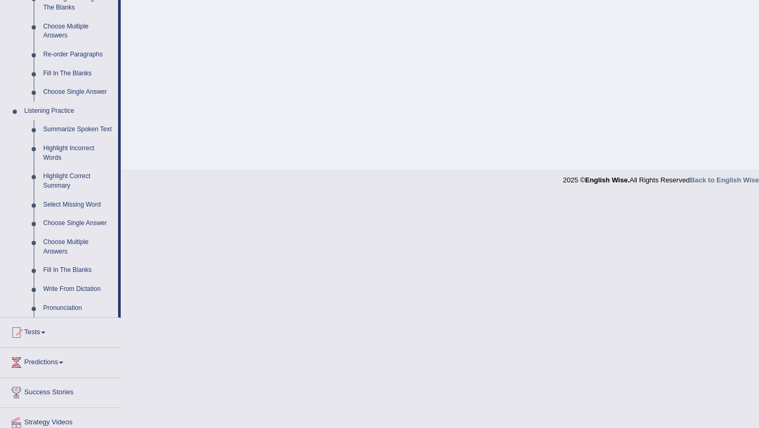
scroll to position [358, 0]
drag, startPoint x: 119, startPoint y: 126, endPoint x: 61, endPoint y: 169, distance: 72.7
click at [61, 169] on li "Practice Questions Speaking Practice Read Aloud Repeat Sentence Describe Image …" at bounding box center [61, 20] width 120 height 593
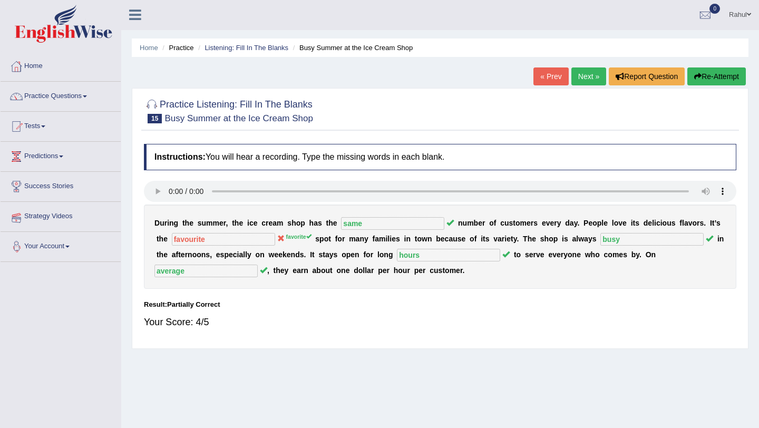
scroll to position [0, 0]
click at [90, 94] on link "Practice Questions" at bounding box center [61, 95] width 120 height 26
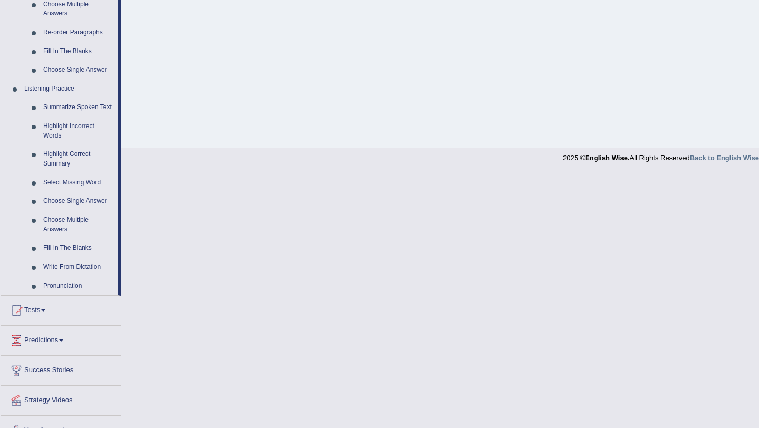
scroll to position [401, 0]
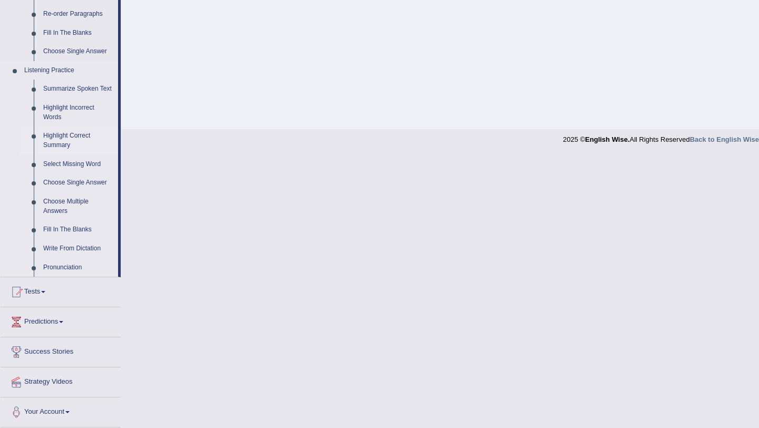
drag, startPoint x: 120, startPoint y: 117, endPoint x: 74, endPoint y: 154, distance: 59.6
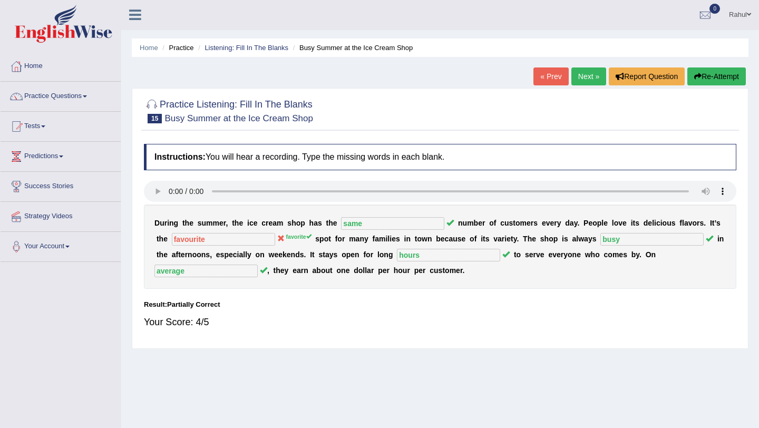
scroll to position [0, 0]
click at [125, 74] on div "Home Practice Listening: Fill In The Blanks Busy Summer at the Ice Cream Shop «…" at bounding box center [440, 263] width 638 height 527
click at [89, 98] on link "Practice Questions" at bounding box center [61, 95] width 120 height 26
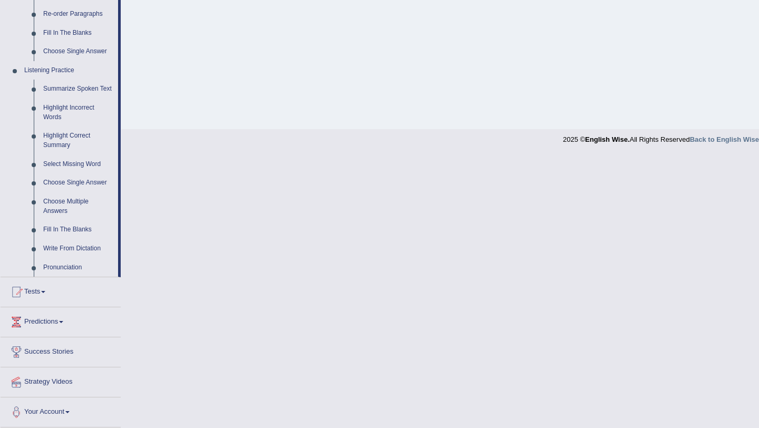
scroll to position [407, 0]
click at [65, 108] on link "Highlight Incorrect Words" at bounding box center [78, 113] width 80 height 28
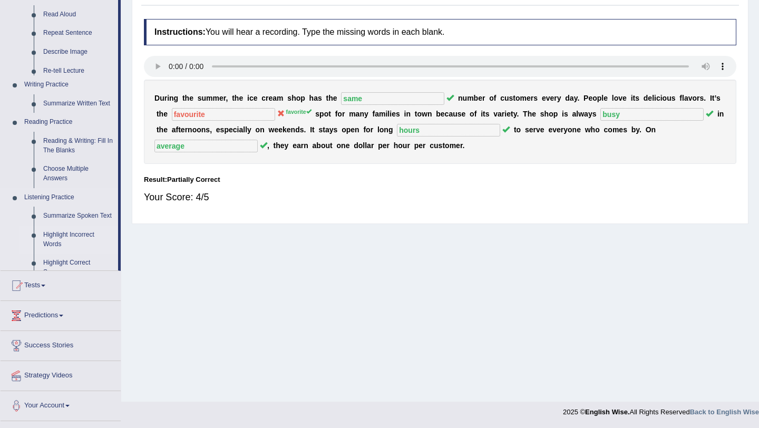
scroll to position [125, 0]
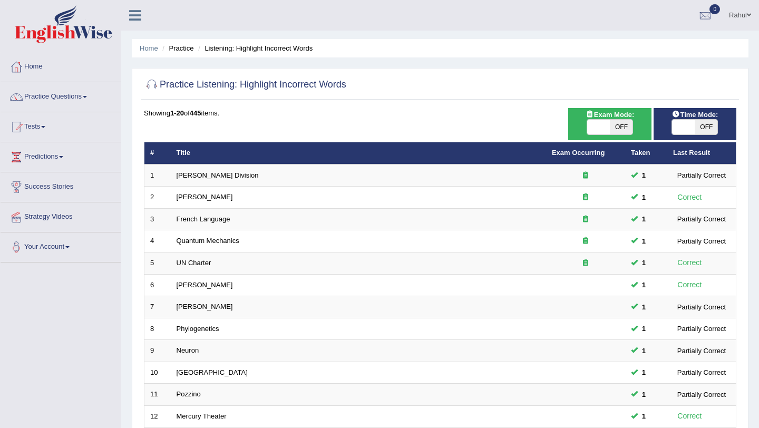
click at [90, 93] on link "Practice Questions" at bounding box center [61, 95] width 120 height 26
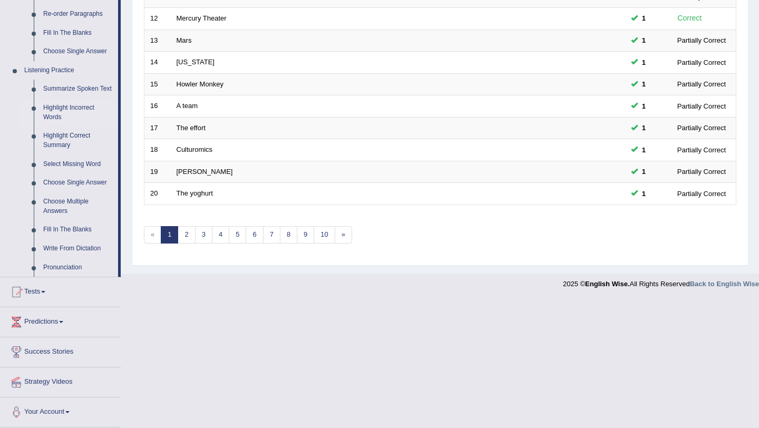
scroll to position [407, 0]
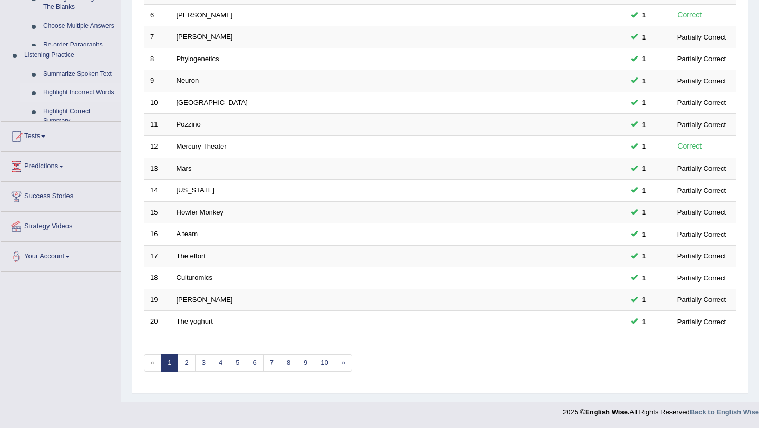
scroll to position [124, 0]
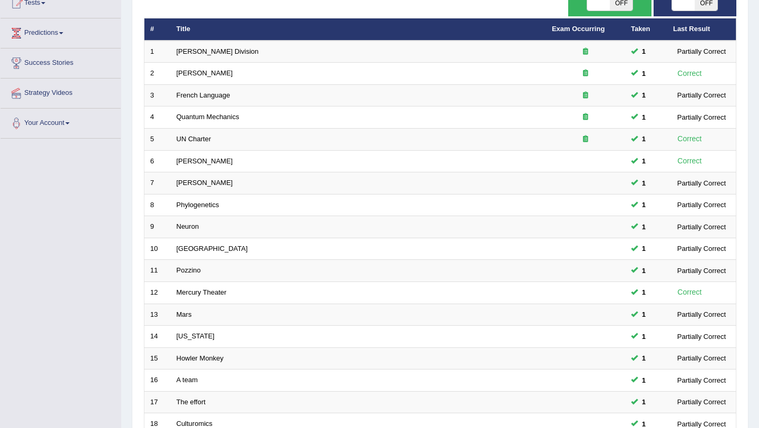
click at [130, 40] on div "Home Practice Listening: Highlight Incorrect Words Practice Listening: Highligh…" at bounding box center [440, 211] width 638 height 671
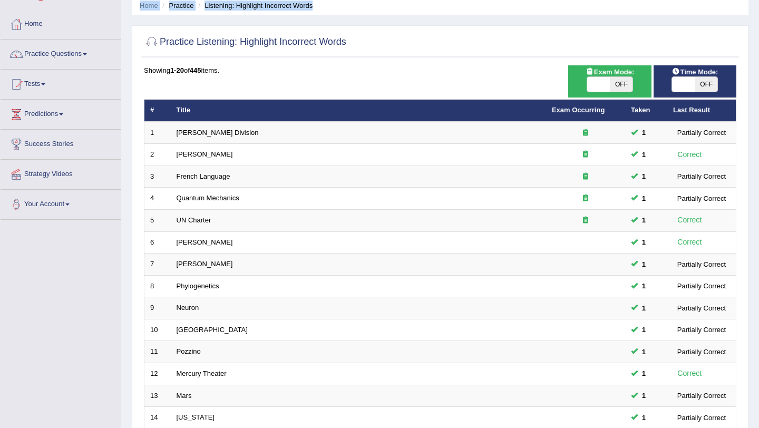
scroll to position [0, 0]
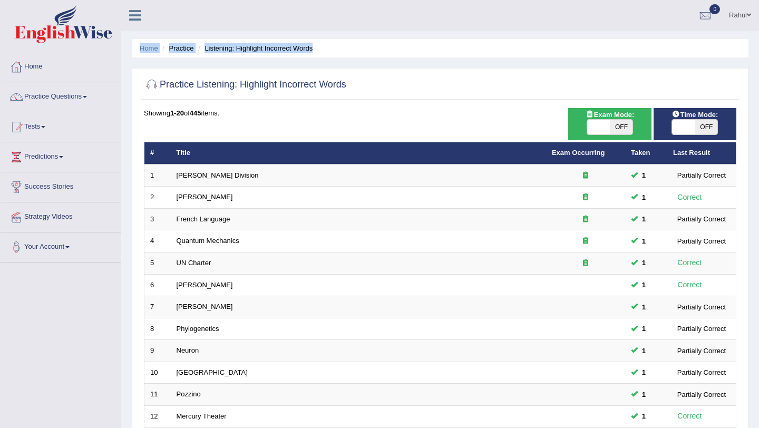
drag, startPoint x: 130, startPoint y: 40, endPoint x: 91, endPoint y: 74, distance: 51.6
click at [108, 43] on div "Toggle navigation Home Practice Questions Speaking Practice Read Aloud Repeat S…" at bounding box center [379, 346] width 759 height 693
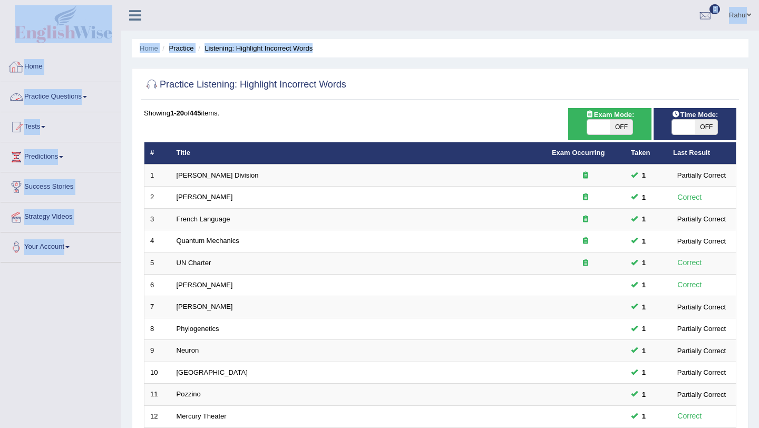
click at [92, 102] on link "Practice Questions" at bounding box center [61, 95] width 120 height 26
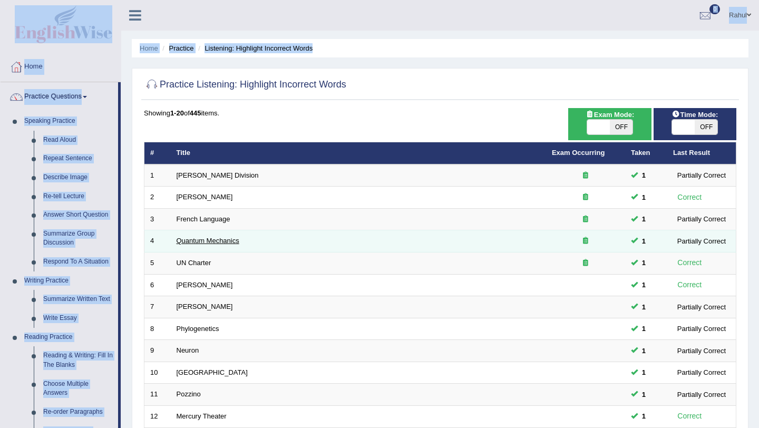
click at [189, 242] on link "Quantum Mechanics" at bounding box center [208, 241] width 63 height 8
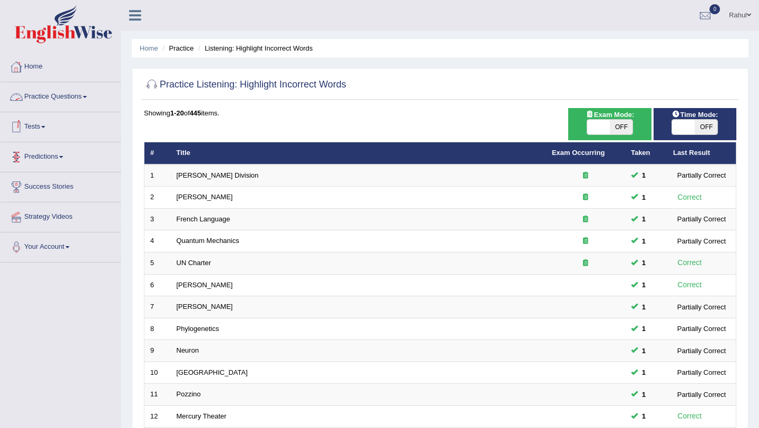
click at [93, 95] on link "Practice Questions" at bounding box center [61, 95] width 120 height 26
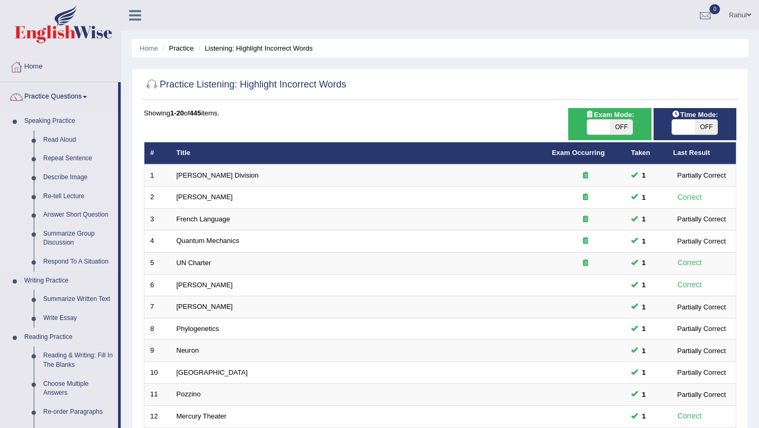
click at [115, 113] on link "Speaking Practice" at bounding box center [69, 121] width 99 height 19
click at [55, 70] on link "Home" at bounding box center [61, 65] width 120 height 26
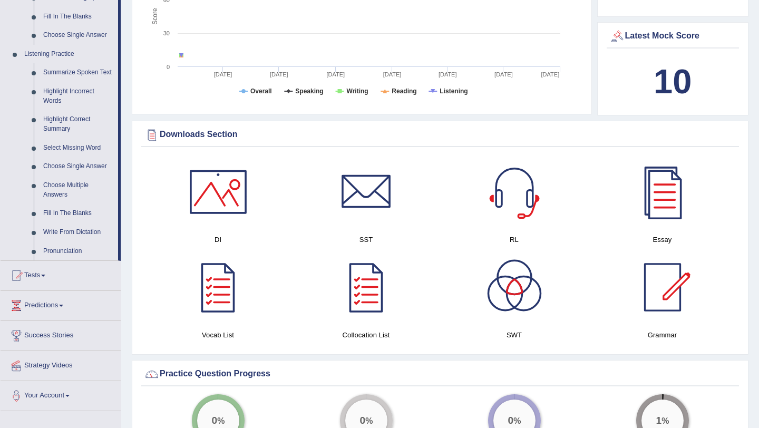
scroll to position [422, 0]
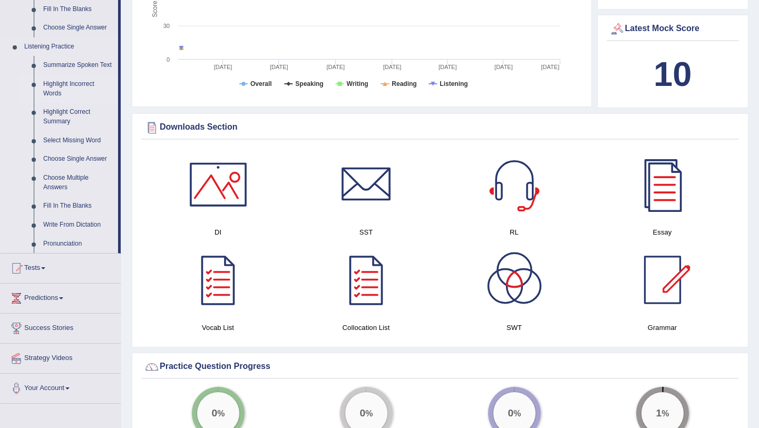
click at [70, 94] on link "Highlight Incorrect Words" at bounding box center [78, 89] width 80 height 28
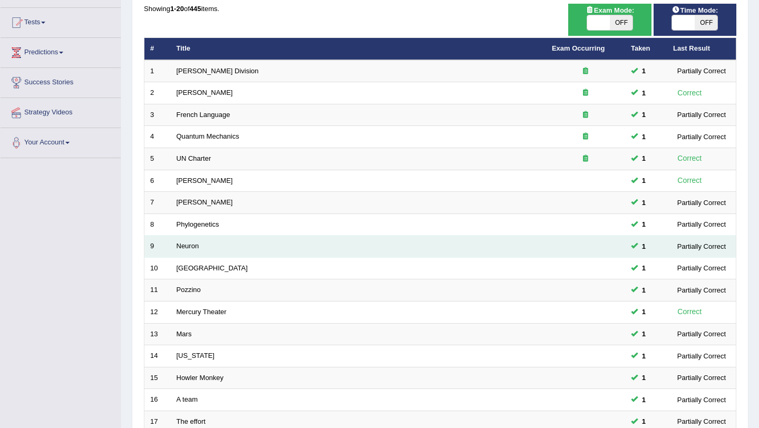
scroll to position [105, 0]
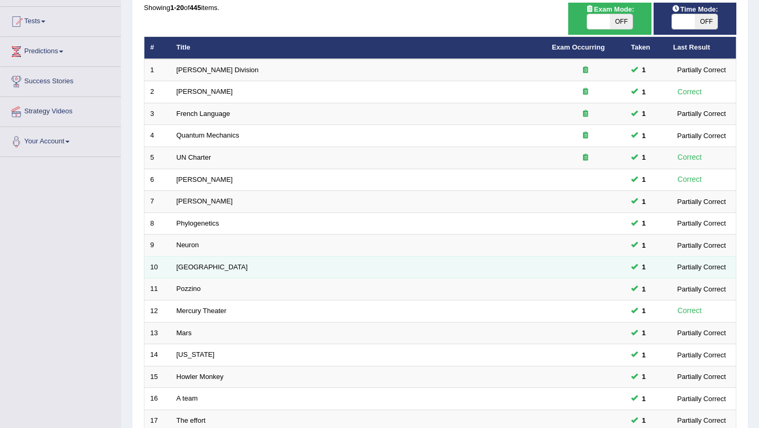
click at [232, 264] on td "[GEOGRAPHIC_DATA]" at bounding box center [358, 267] width 375 height 22
click at [183, 268] on link "[GEOGRAPHIC_DATA]" at bounding box center [212, 267] width 71 height 8
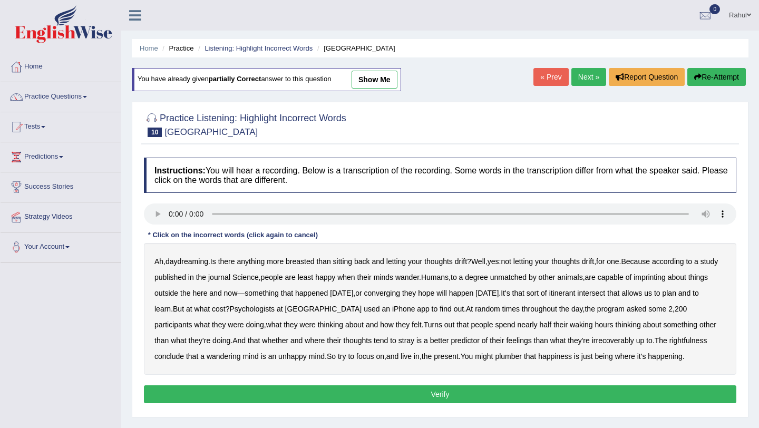
click at [385, 81] on link "show me" at bounding box center [375, 80] width 46 height 18
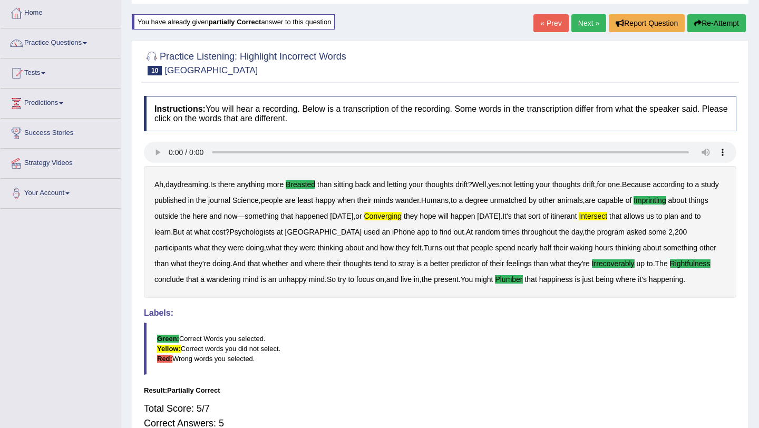
scroll to position [42, 0]
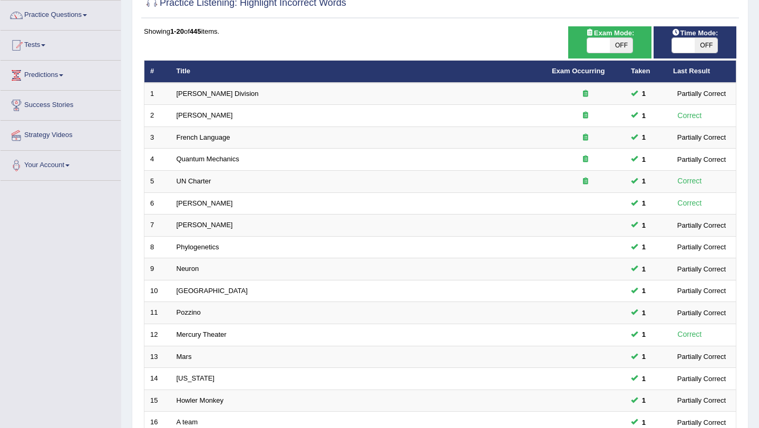
scroll to position [80, 0]
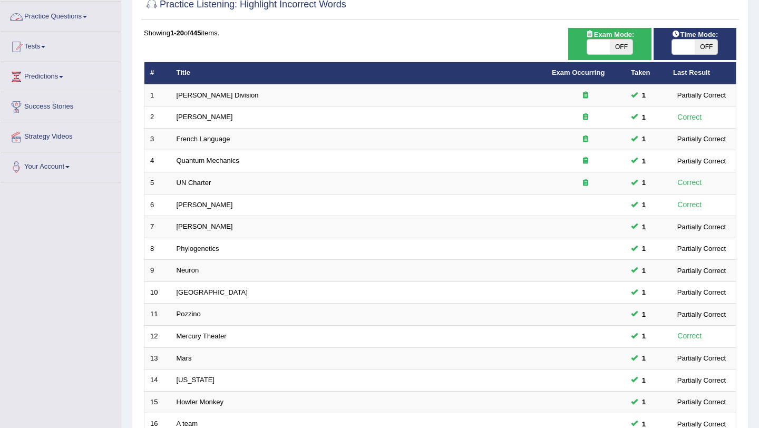
click at [91, 14] on link "Practice Questions" at bounding box center [61, 15] width 120 height 26
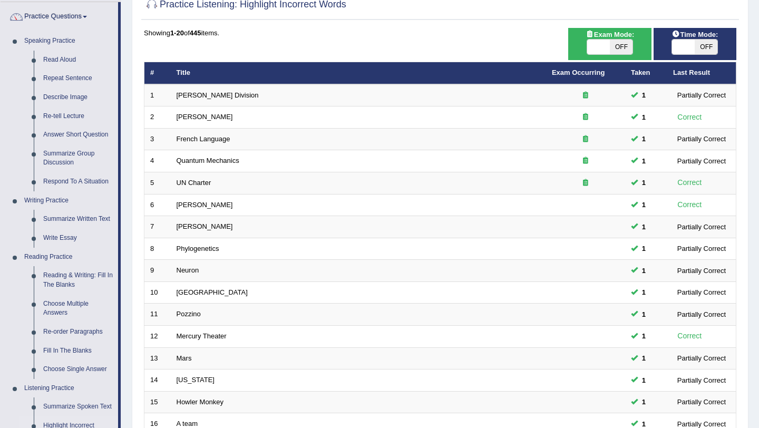
click at [119, 251] on li "Practice Questions Speaking Practice Read Aloud Repeat Sentence Describe Image …" at bounding box center [61, 298] width 120 height 593
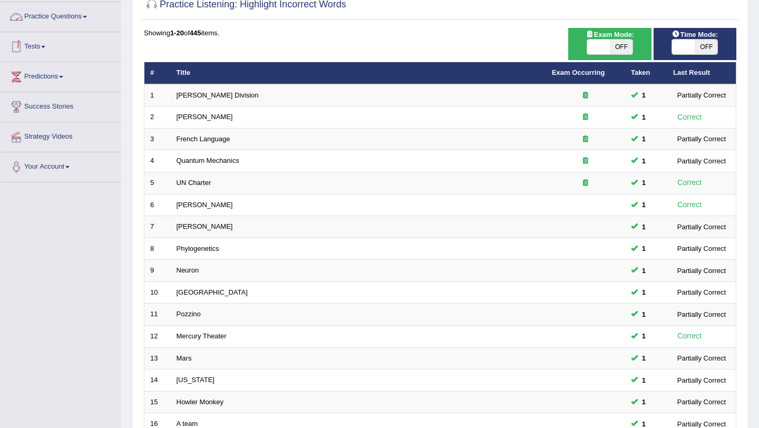
click at [87, 16] on span at bounding box center [85, 17] width 4 height 2
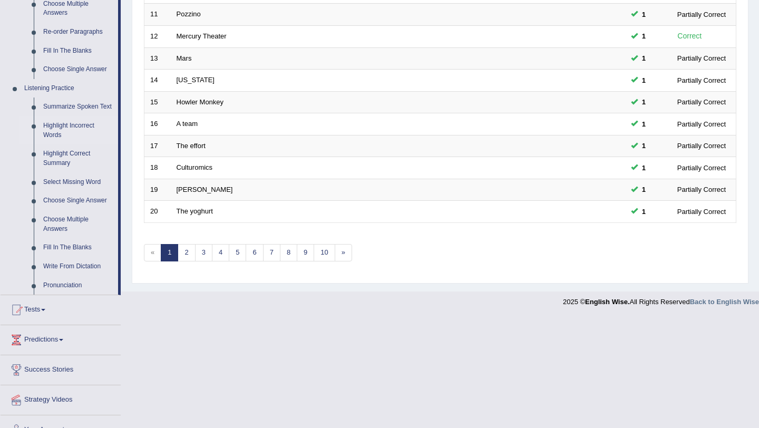
scroll to position [396, 0]
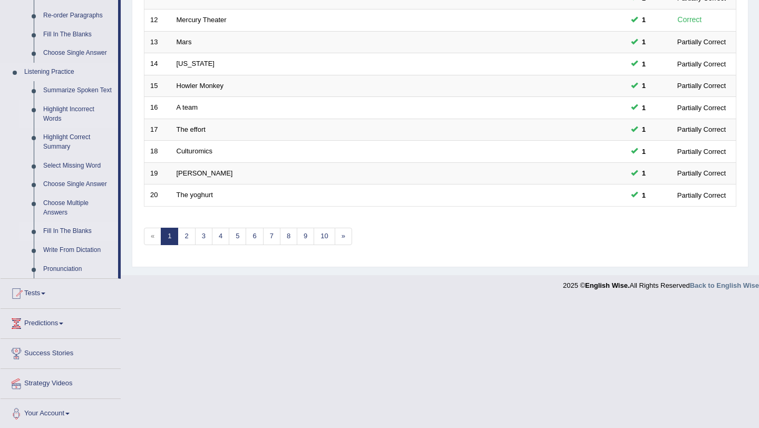
click at [79, 240] on link "Fill In The Blanks" at bounding box center [78, 231] width 80 height 19
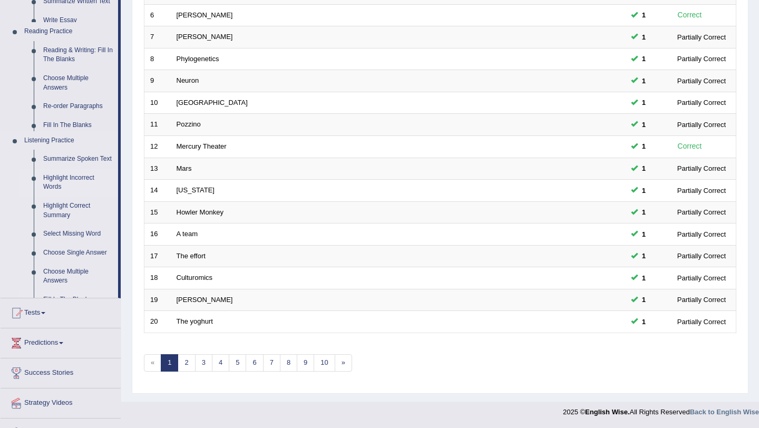
click at [79, 240] on div "Toggle navigation Home Practice Questions Speaking Practice Read Aloud Repeat S…" at bounding box center [379, 76] width 759 height 693
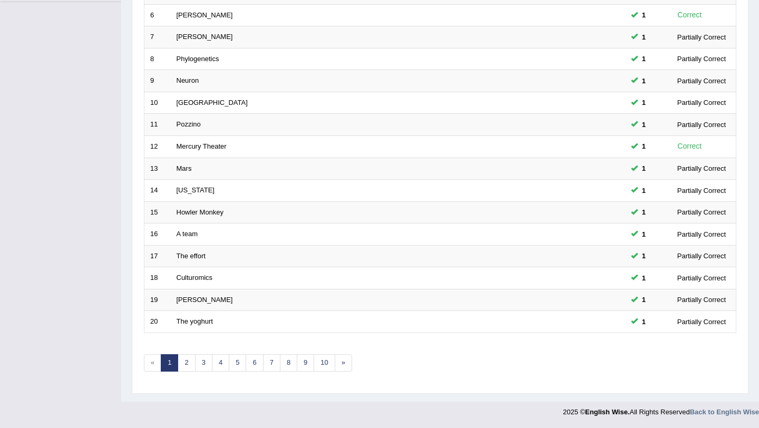
scroll to position [184, 0]
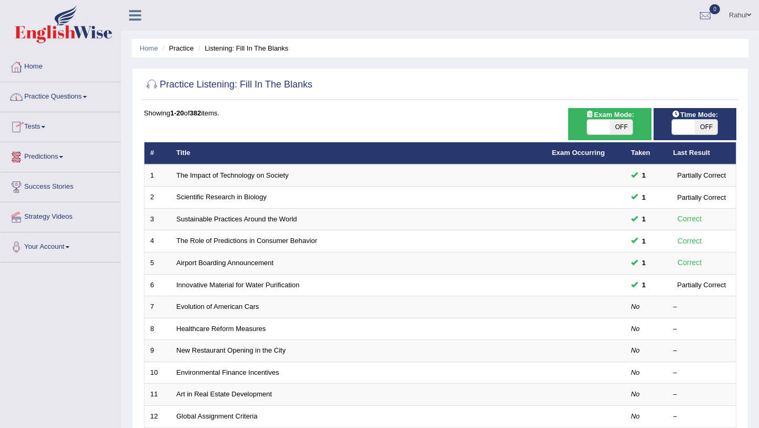
click at [87, 96] on span at bounding box center [85, 97] width 4 height 2
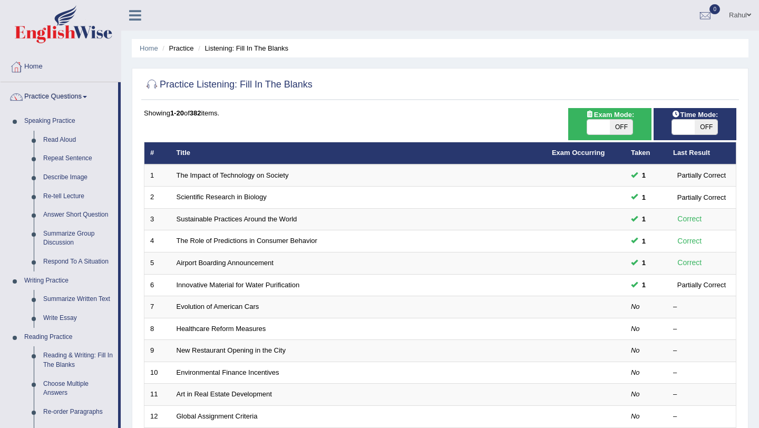
click at [87, 96] on span at bounding box center [85, 97] width 4 height 2
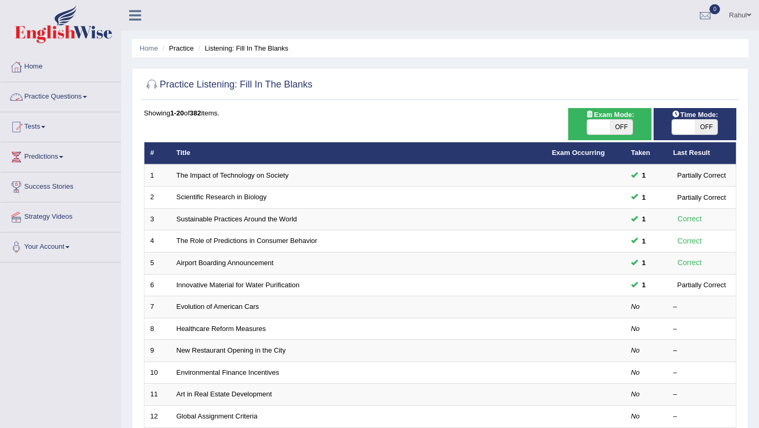
click at [89, 94] on link "Practice Questions" at bounding box center [61, 95] width 120 height 26
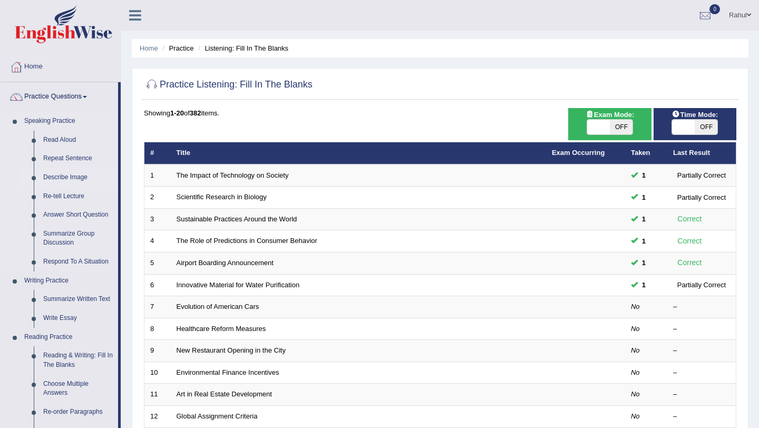
click at [22, 186] on li "Describe Image" at bounding box center [69, 177] width 99 height 19
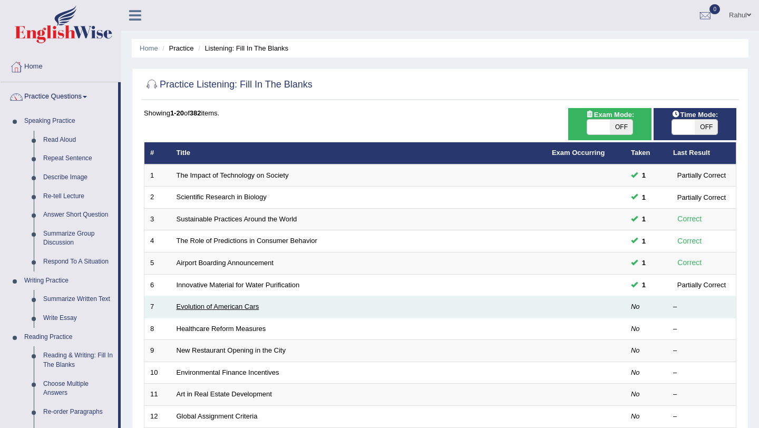
click at [200, 306] on link "Evolution of American Cars" at bounding box center [218, 307] width 83 height 8
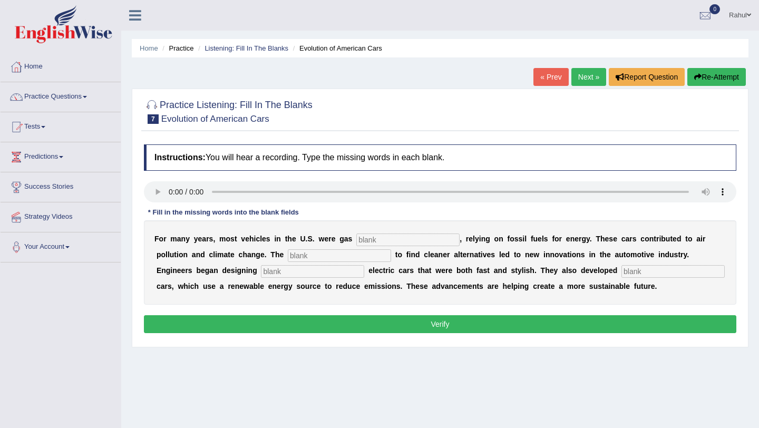
click at [367, 241] on input "text" at bounding box center [407, 239] width 103 height 13
type input "powered"
click at [306, 259] on input "text" at bounding box center [339, 255] width 103 height 13
type input "urgency"
click at [261, 273] on input "text" at bounding box center [312, 271] width 103 height 13
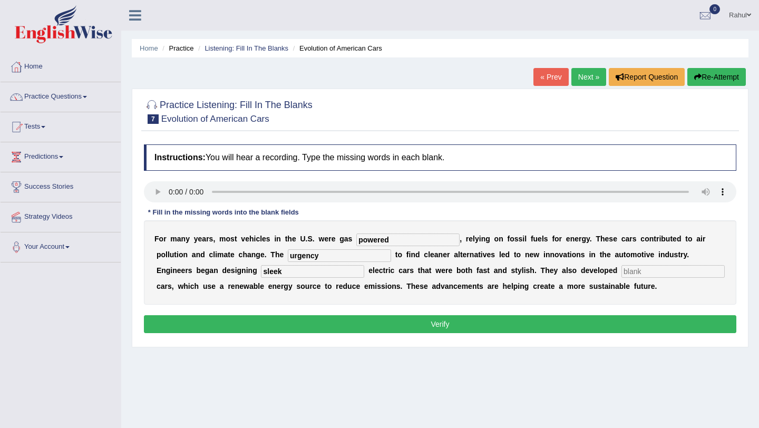
type input "sleek"
click at [621, 271] on input "text" at bounding box center [672, 271] width 103 height 13
type input "hydrogen"
click at [450, 323] on button "Verify" at bounding box center [440, 324] width 592 height 18
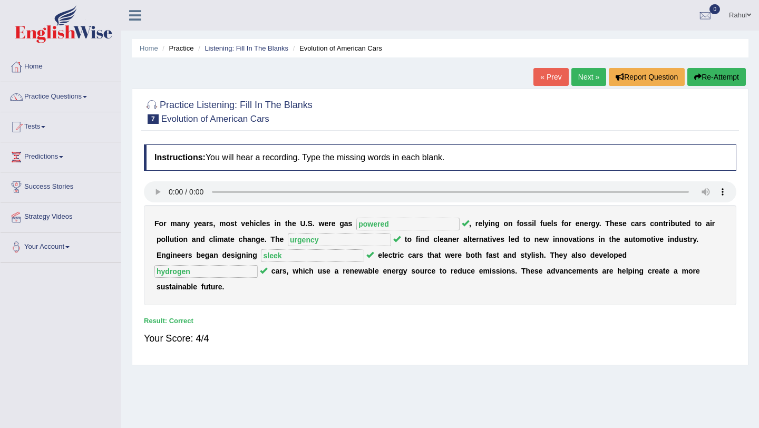
click at [583, 82] on link "Next »" at bounding box center [588, 77] width 35 height 18
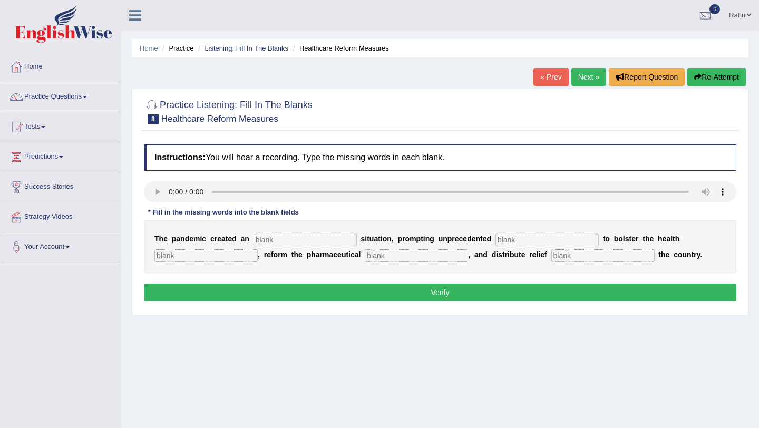
click at [294, 236] on input "text" at bounding box center [305, 239] width 103 height 13
type input "urgent"
click at [538, 239] on input "text" at bounding box center [546, 239] width 103 height 13
type input "contribute"
click at [229, 261] on input "text" at bounding box center [205, 255] width 103 height 13
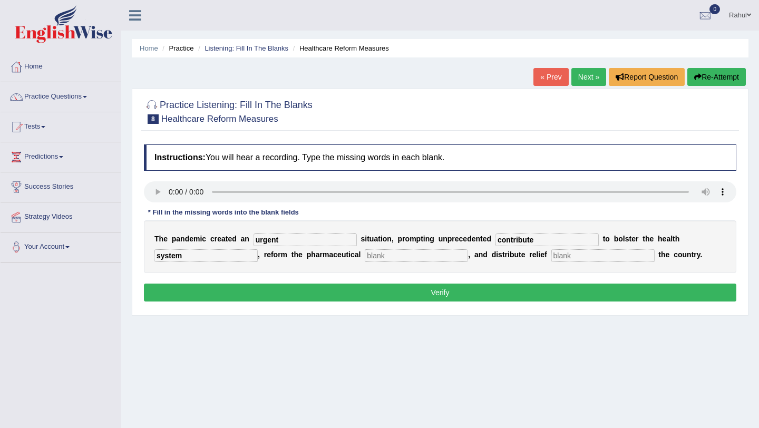
type input "system"
click at [372, 258] on input "text" at bounding box center [416, 255] width 103 height 13
type input "system"
click at [551, 254] on input "text" at bounding box center [602, 255] width 103 height 13
type input "through"
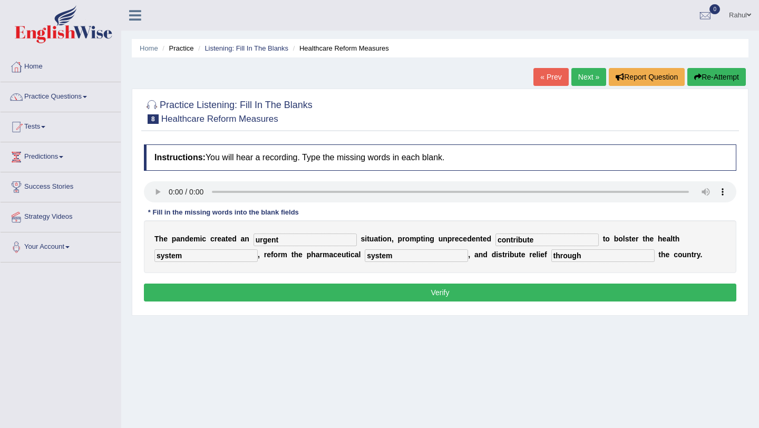
click at [446, 290] on button "Verify" at bounding box center [440, 293] width 592 height 18
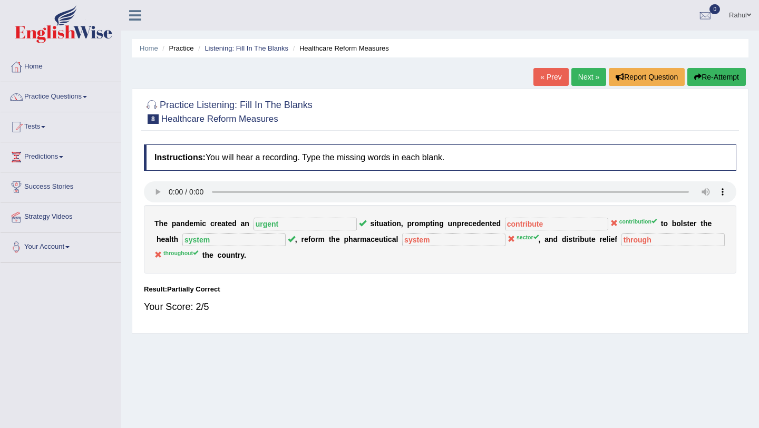
click at [585, 74] on link "Next »" at bounding box center [588, 77] width 35 height 18
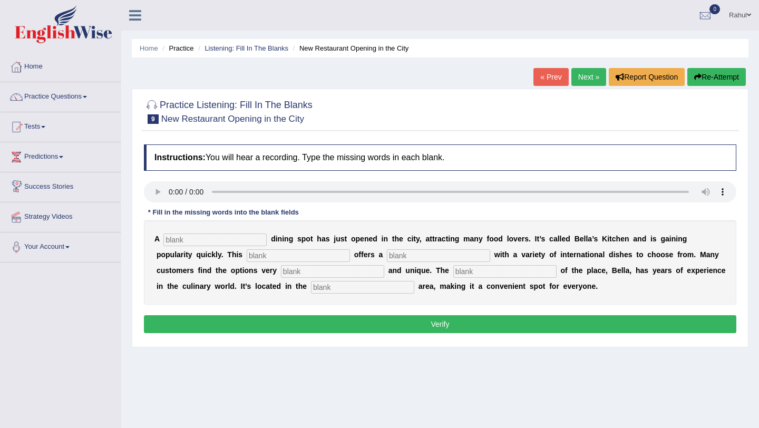
click at [188, 242] on input "text" at bounding box center [214, 239] width 103 height 13
type input "new"
click at [247, 259] on input "text" at bounding box center [298, 255] width 103 height 13
type input "restaurant"
click at [387, 256] on input "text" at bounding box center [438, 255] width 103 height 13
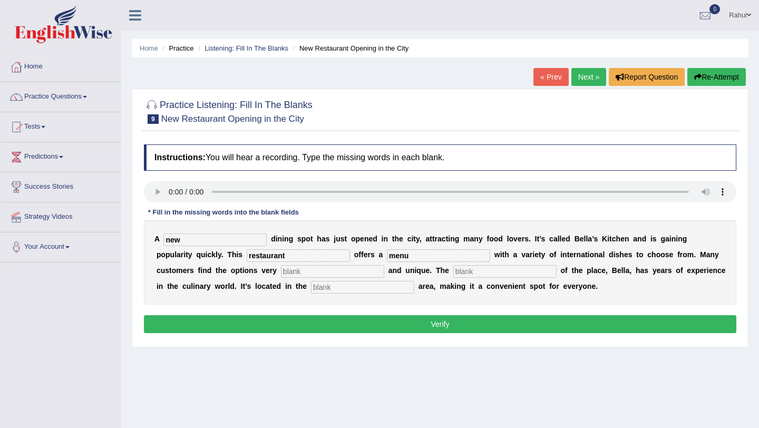
type input "menu"
click at [281, 273] on input "text" at bounding box center [332, 271] width 103 height 13
type input "intresting"
click at [453, 270] on input "text" at bounding box center [504, 271] width 103 height 13
type input "owner"
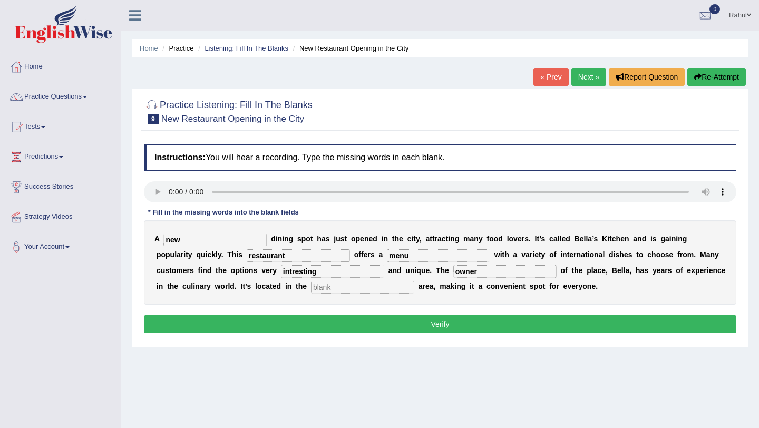
click at [311, 290] on input "text" at bounding box center [362, 287] width 103 height 13
type input "downtown"
click at [443, 323] on button "Verify" at bounding box center [440, 324] width 592 height 18
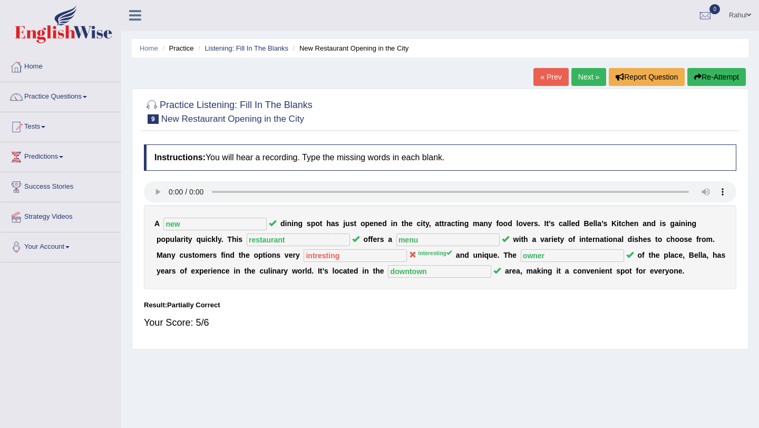
click at [585, 78] on link "Next »" at bounding box center [588, 77] width 35 height 18
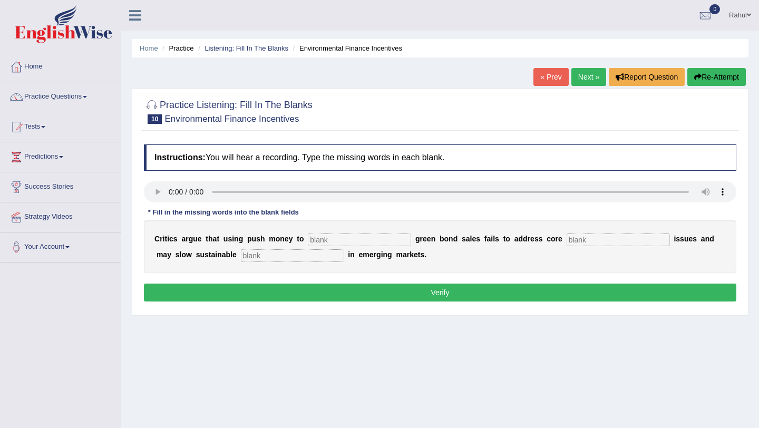
click at [587, 83] on link "Next »" at bounding box center [588, 77] width 35 height 18
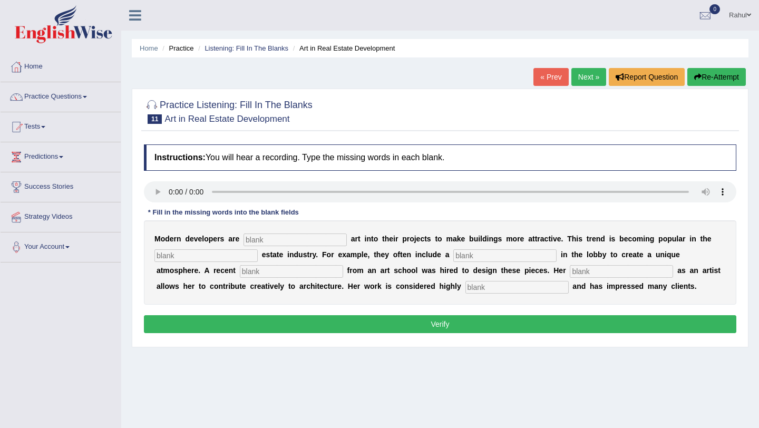
click at [252, 242] on input "text" at bounding box center [295, 239] width 103 height 13
click at [257, 240] on input "incoprating" at bounding box center [295, 239] width 103 height 13
type input "incooprating"
click at [197, 254] on input "text" at bounding box center [205, 255] width 103 height 13
type input "real"
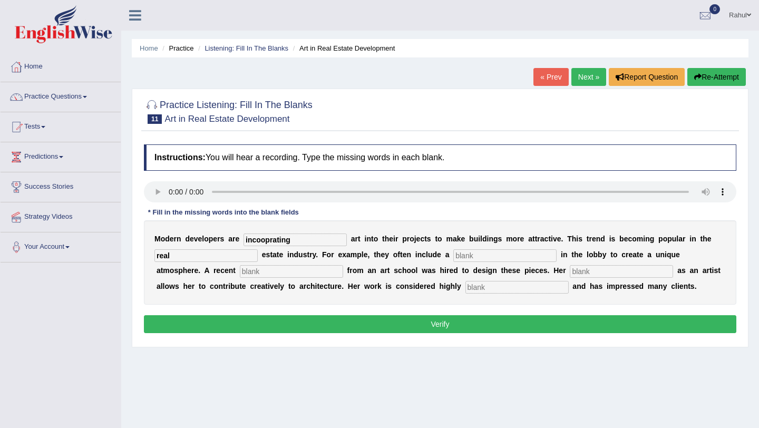
click at [458, 258] on input "text" at bounding box center [504, 255] width 103 height 13
type input "stopper"
click at [242, 274] on input "text" at bounding box center [291, 271] width 103 height 13
type input "graduate"
click at [570, 272] on input "text" at bounding box center [621, 271] width 103 height 13
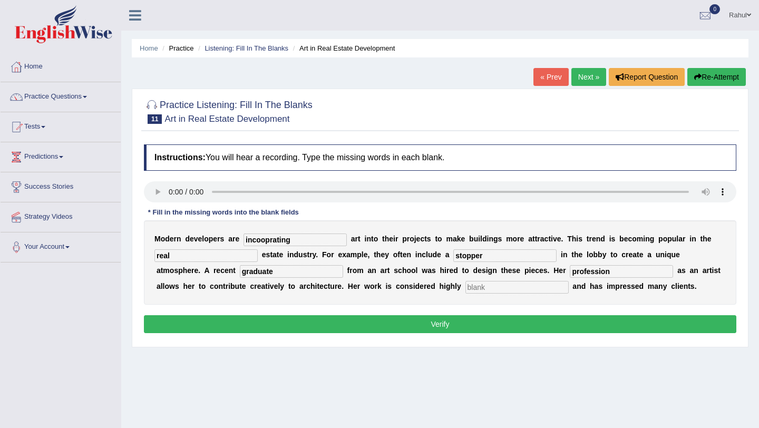
type input "profession"
click at [465, 293] on input "text" at bounding box center [516, 287] width 103 height 13
type input "professional"
click at [447, 329] on button "Verify" at bounding box center [440, 324] width 592 height 18
